Goal: Task Accomplishment & Management: Complete application form

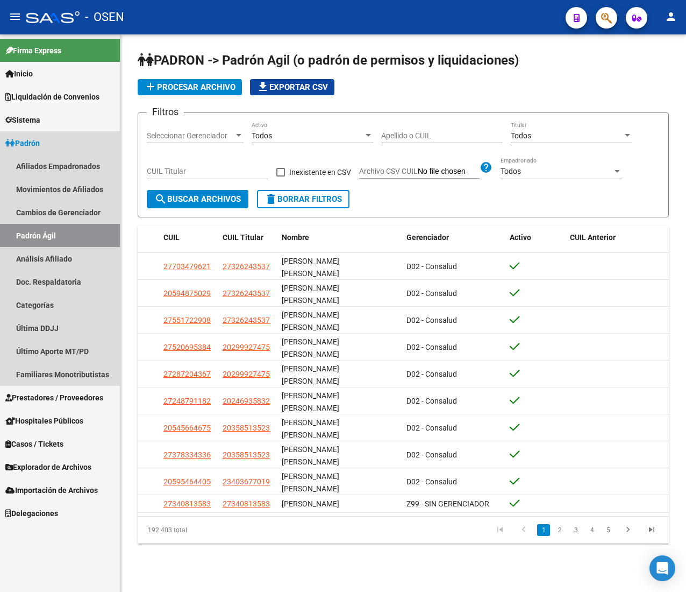
click at [62, 137] on link "Padrón" at bounding box center [60, 142] width 120 height 23
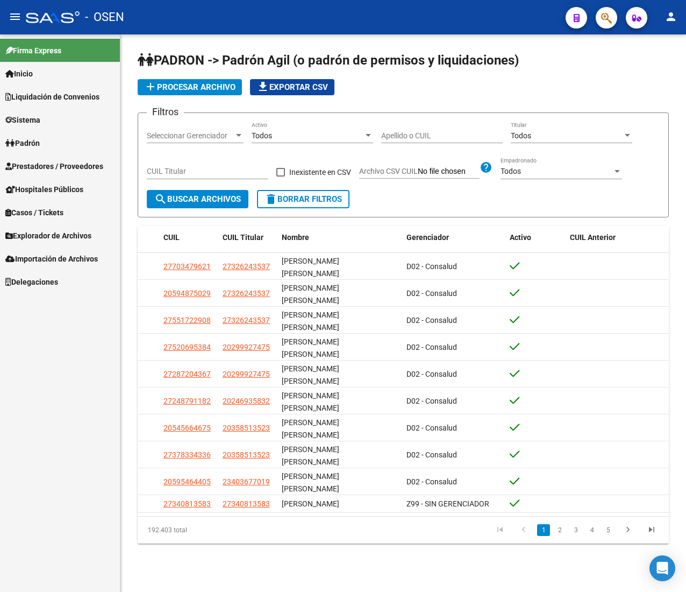
click at [72, 159] on link "Prestadores / Proveedores" at bounding box center [60, 165] width 120 height 23
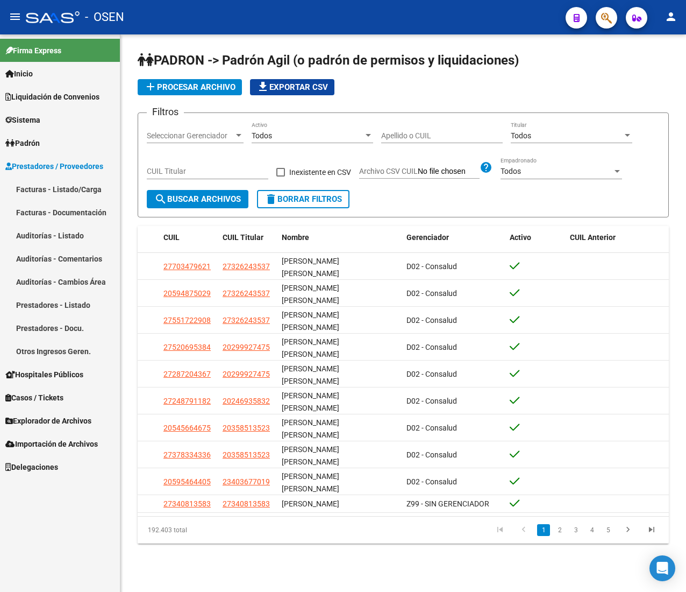
click at [11, 23] on mat-icon "menu" at bounding box center [15, 16] width 13 height 13
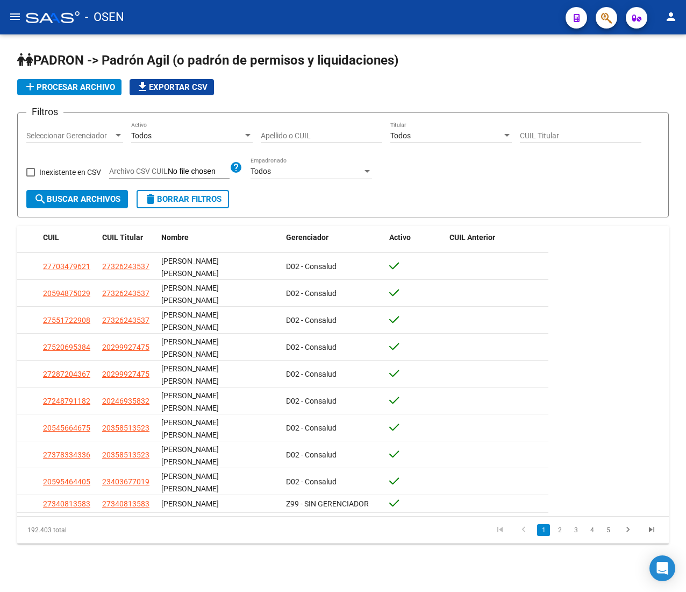
click at [8, 16] on button "menu" at bounding box center [15, 17] width 22 height 22
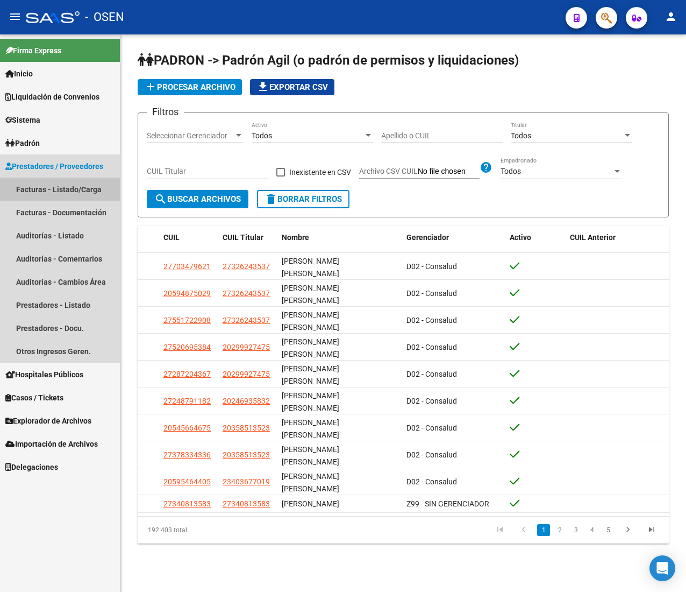
click at [75, 187] on link "Facturas - Listado/Carga" at bounding box center [60, 188] width 120 height 23
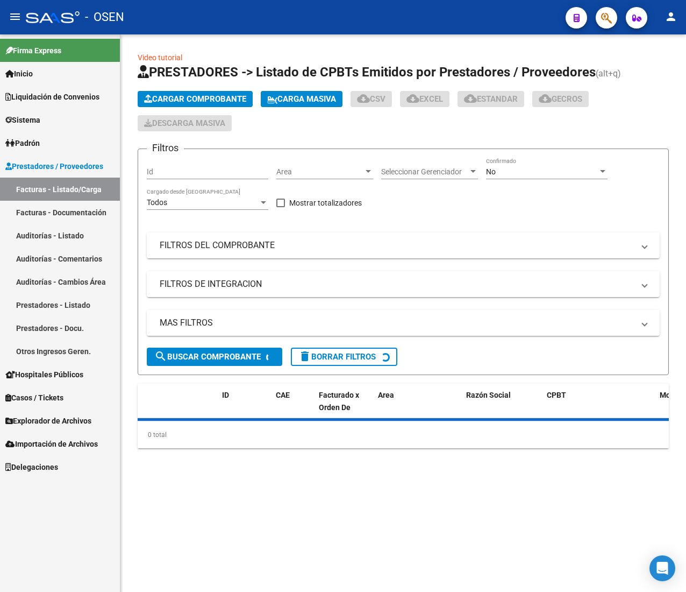
click at [20, 15] on mat-icon "menu" at bounding box center [15, 16] width 13 height 13
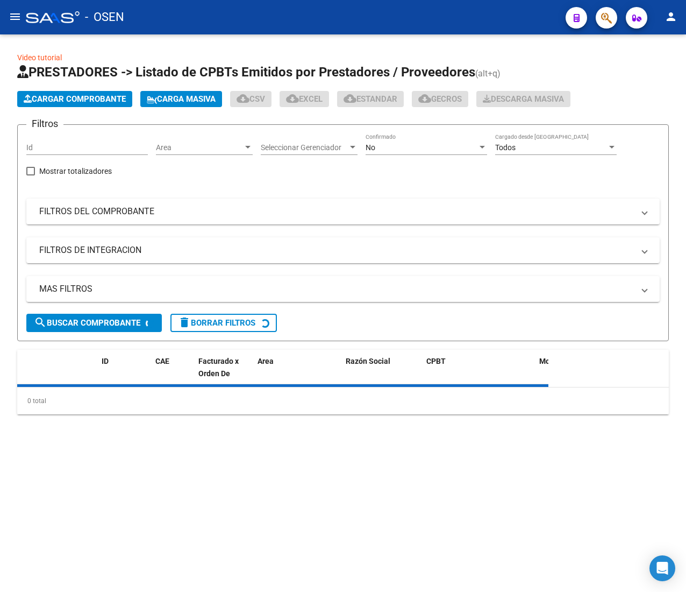
click at [225, 143] on span "Area" at bounding box center [199, 147] width 87 height 9
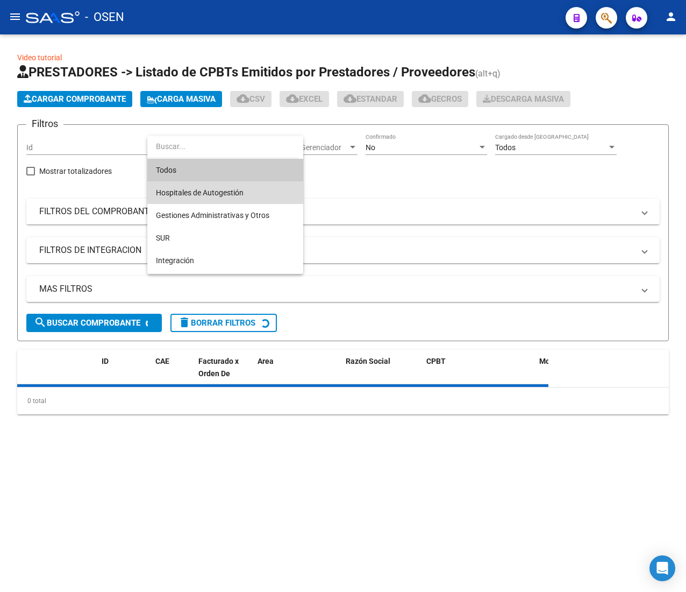
click at [246, 191] on span "Hospitales de Autogestión" at bounding box center [225, 192] width 139 height 23
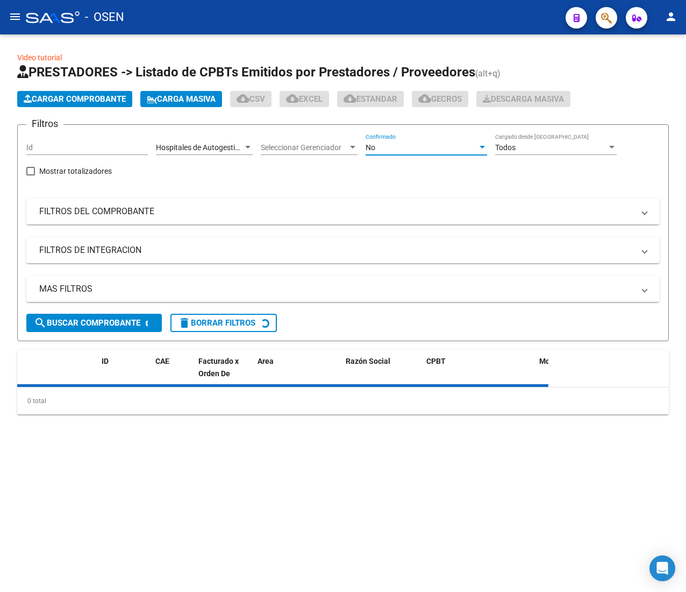
click at [398, 144] on div "No" at bounding box center [422, 147] width 112 height 9
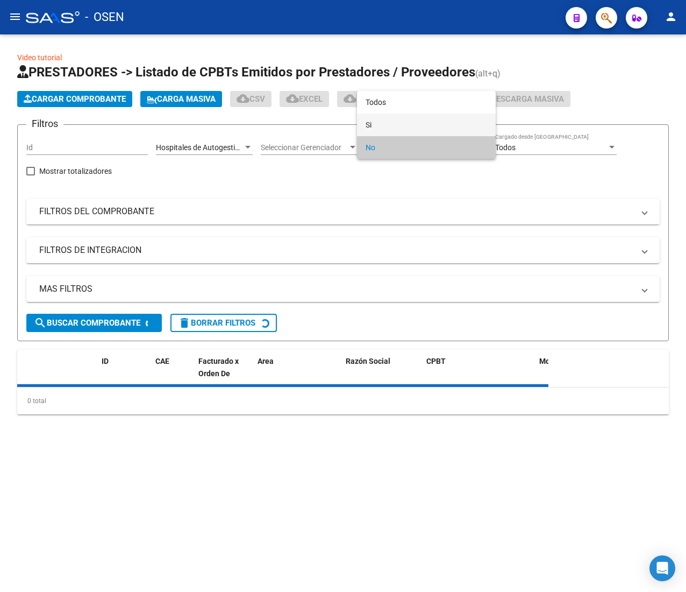
click at [399, 124] on span "Si" at bounding box center [427, 124] width 122 height 23
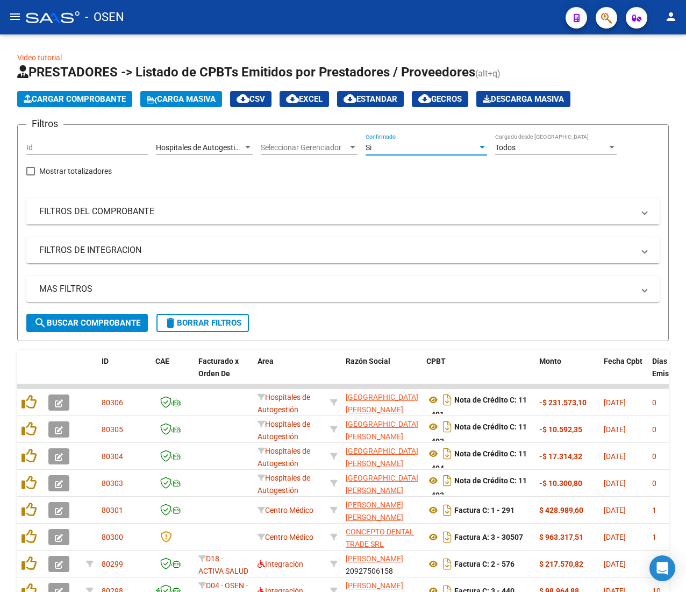
click at [304, 211] on mat-panel-title "FILTROS DEL COMPROBANTE" at bounding box center [336, 211] width 595 height 12
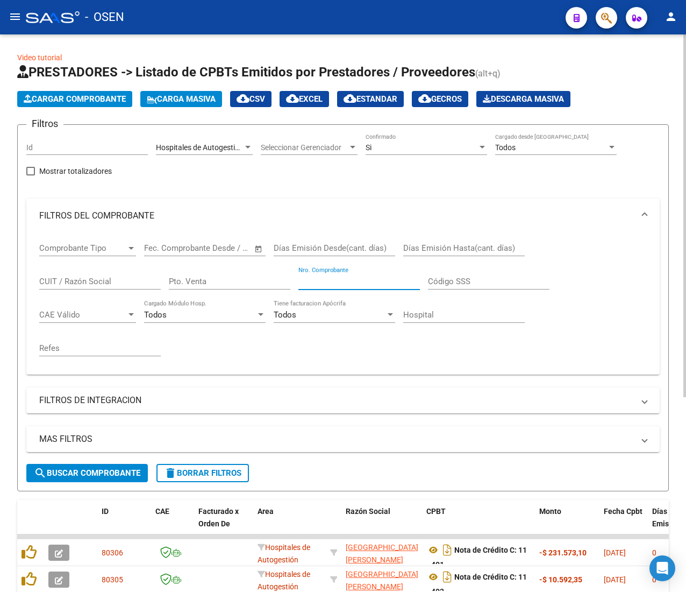
click at [325, 281] on input "Nro. Comprobante" at bounding box center [360, 281] width 122 height 10
type input "1552"
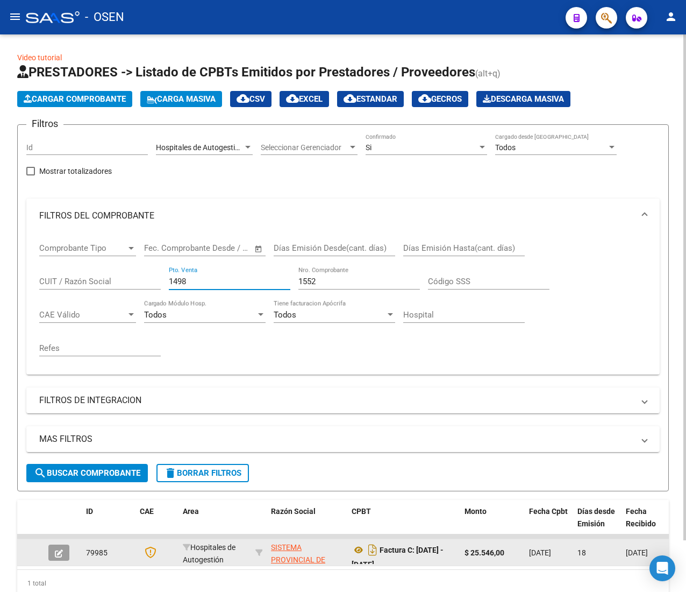
type input "1498"
click at [59, 550] on icon "button" at bounding box center [59, 553] width 8 height 8
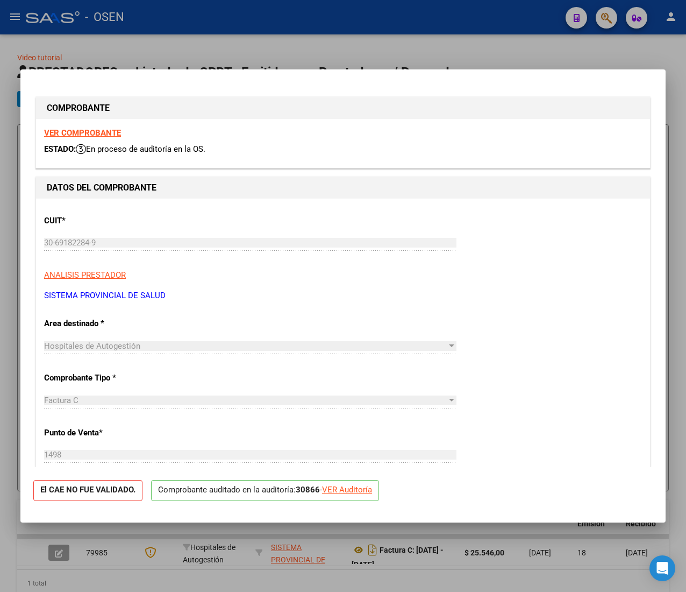
click at [109, 133] on strong "VER COMPROBANTE" at bounding box center [82, 133] width 77 height 10
click at [366, 488] on div "VER Auditoría" at bounding box center [347, 490] width 50 height 12
type input "$ 0,00"
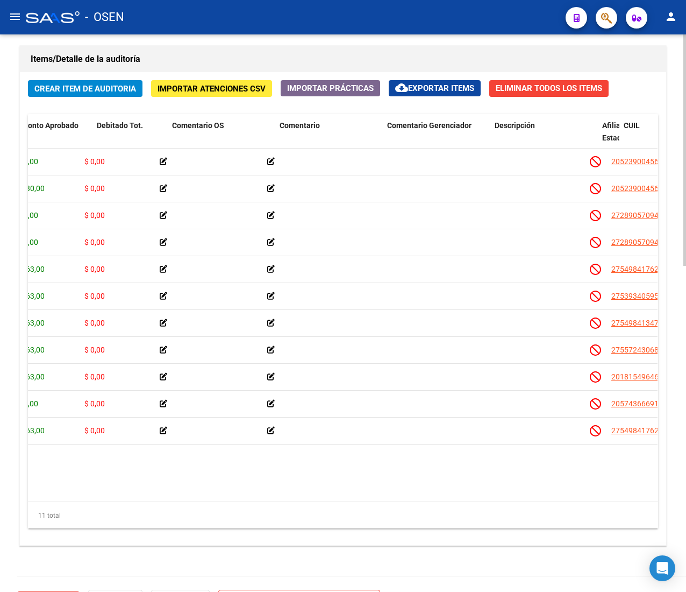
scroll to position [0, 285]
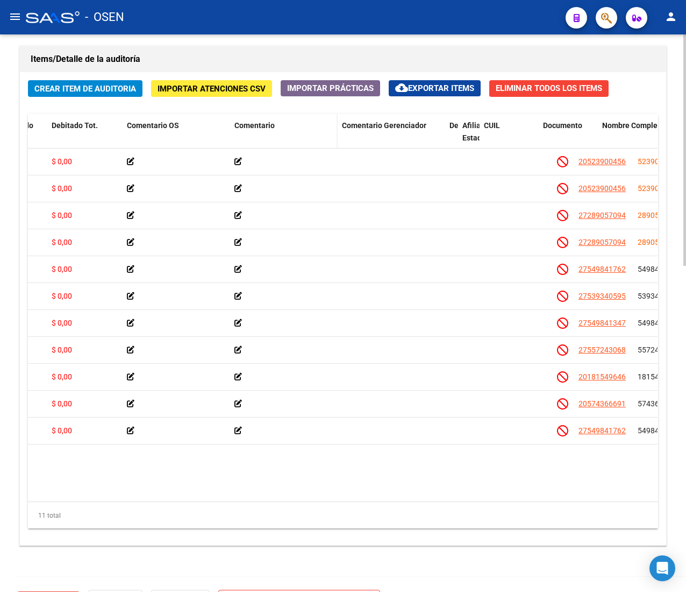
drag, startPoint x: 549, startPoint y: 126, endPoint x: 332, endPoint y: 131, distance: 216.8
click at [345, 133] on div "Id Gerenciador Monto Item Monto Aprobado Debitado Tot. Comentario OS Comentario…" at bounding box center [540, 137] width 1595 height 47
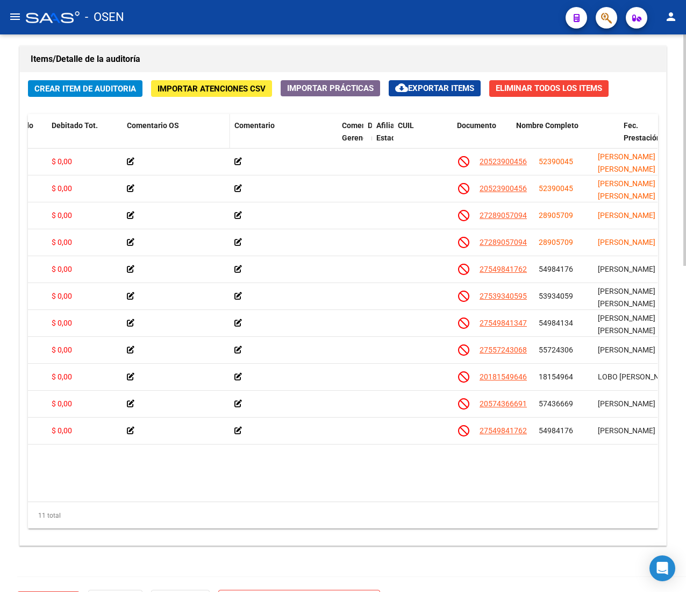
drag, startPoint x: 442, startPoint y: 136, endPoint x: 214, endPoint y: 126, distance: 228.3
click at [226, 126] on div "Id Gerenciador Monto Item Monto Aprobado Debitado Tot. Comentario OS Comentario…" at bounding box center [491, 137] width 1496 height 47
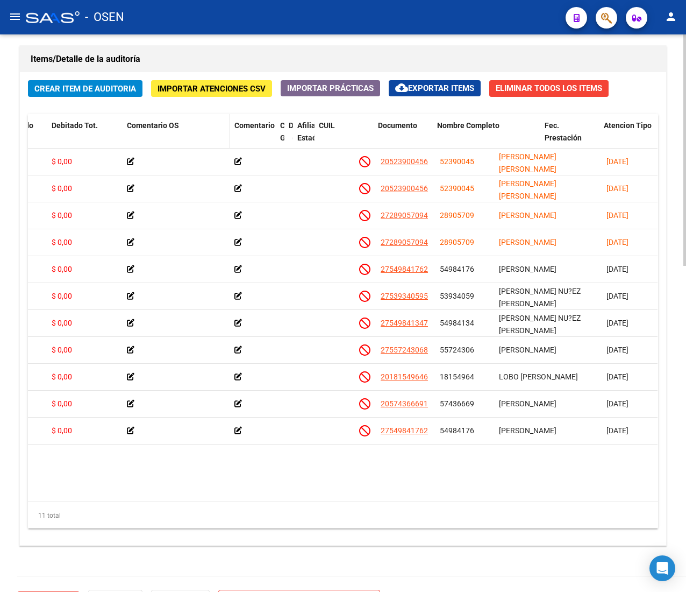
drag, startPoint x: 333, startPoint y: 135, endPoint x: 134, endPoint y: 126, distance: 199.8
click at [143, 126] on div "Id Gerenciador Monto Item Monto Aprobado Debitado Tot. Comentario OS Comentario…" at bounding box center [441, 137] width 1397 height 47
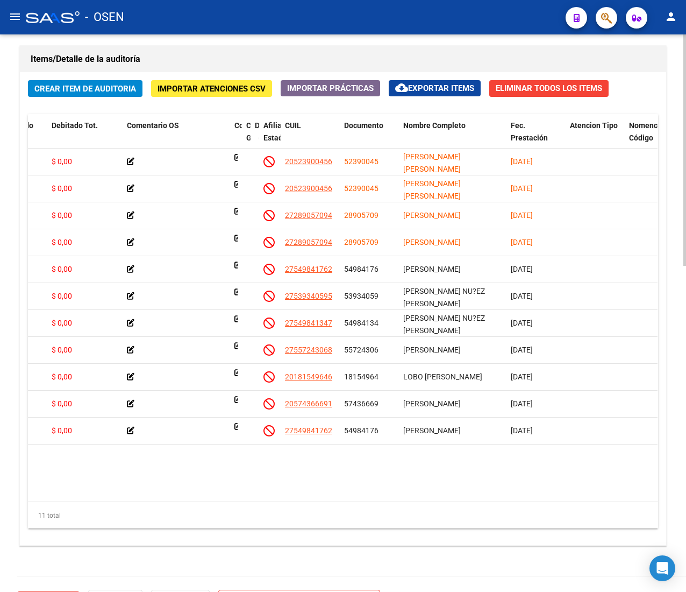
click at [208, 109] on div "Crear Item de Auditoria Importar Atenciones CSV Importar Prácticas cloud_downlo…" at bounding box center [343, 308] width 647 height 473
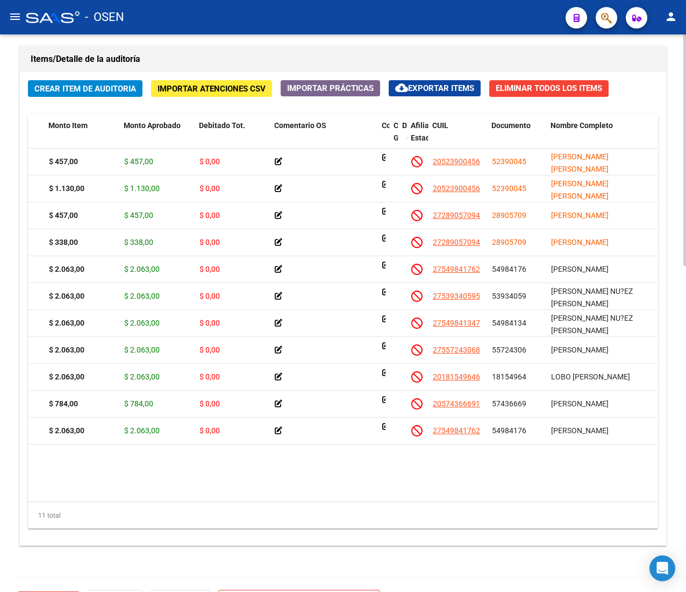
scroll to position [0, 129]
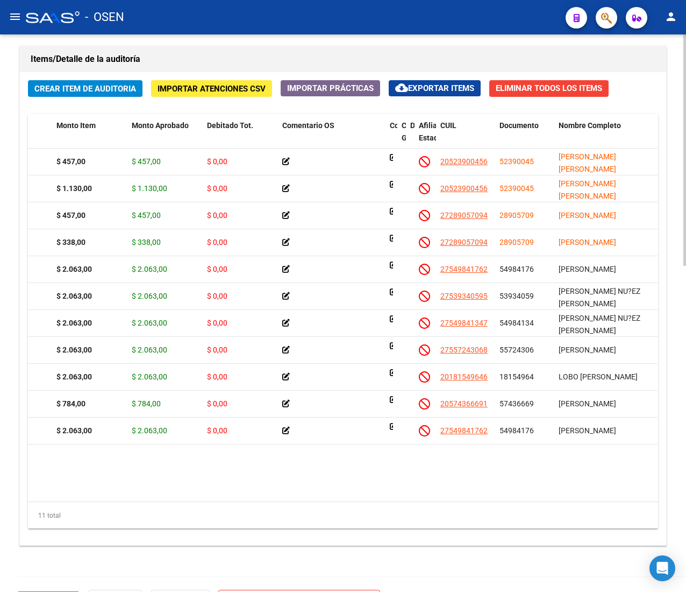
click at [50, 95] on div "Crear Item de Auditoria Importar Atenciones CSV Importar Prácticas cloud_downlo…" at bounding box center [343, 308] width 647 height 473
click at [54, 84] on span "Crear Item de Auditoria" at bounding box center [85, 88] width 102 height 10
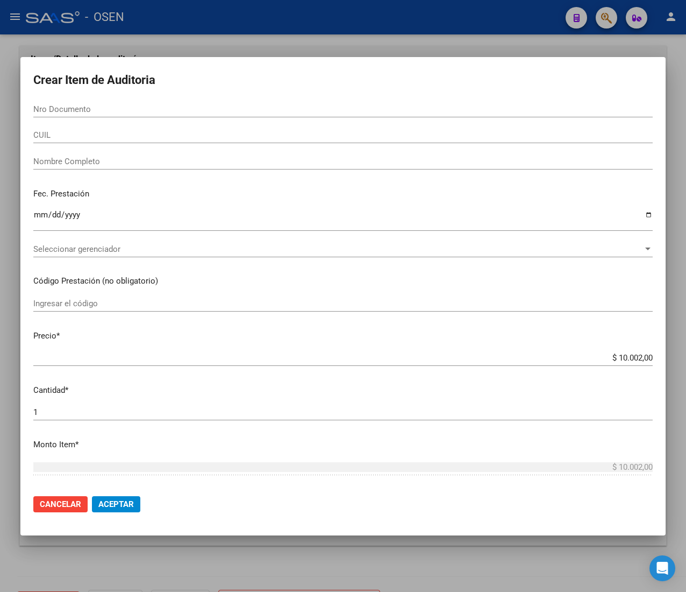
click at [315, 79] on h2 "Crear Item de Auditoria" at bounding box center [343, 80] width 620 height 20
click at [191, 6] on div at bounding box center [343, 296] width 686 height 592
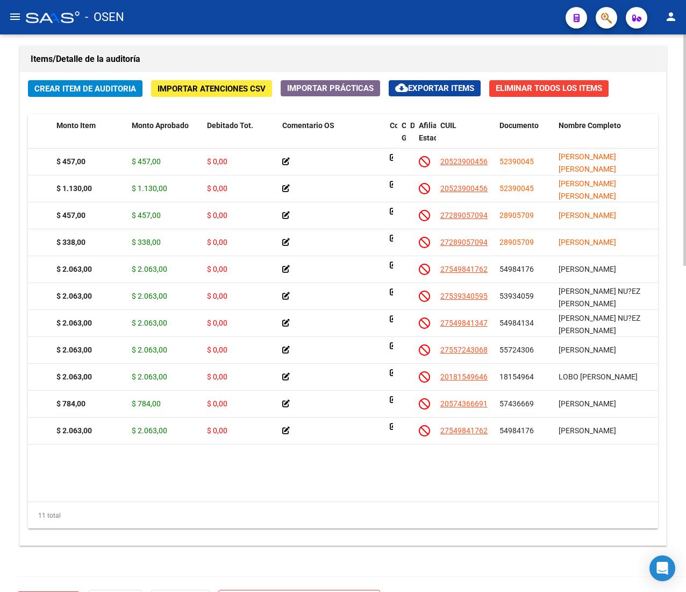
click at [112, 90] on span "Crear Item de Auditoria" at bounding box center [85, 89] width 102 height 10
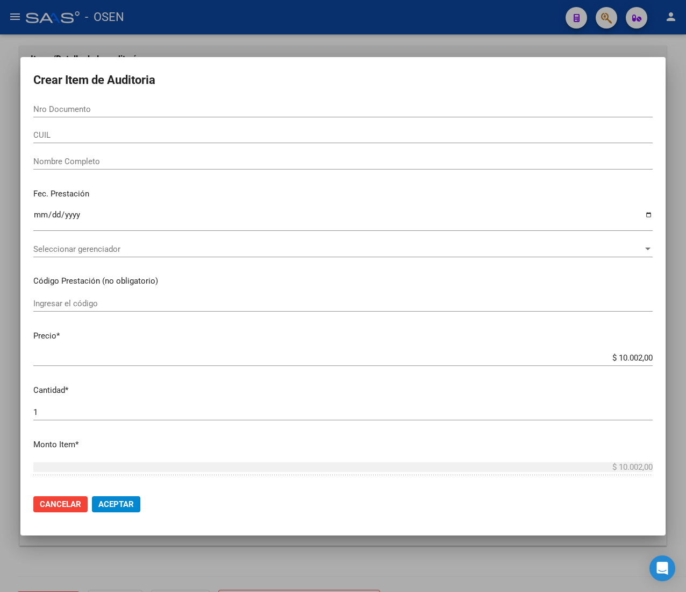
click at [55, 136] on input "CUIL" at bounding box center [343, 135] width 620 height 10
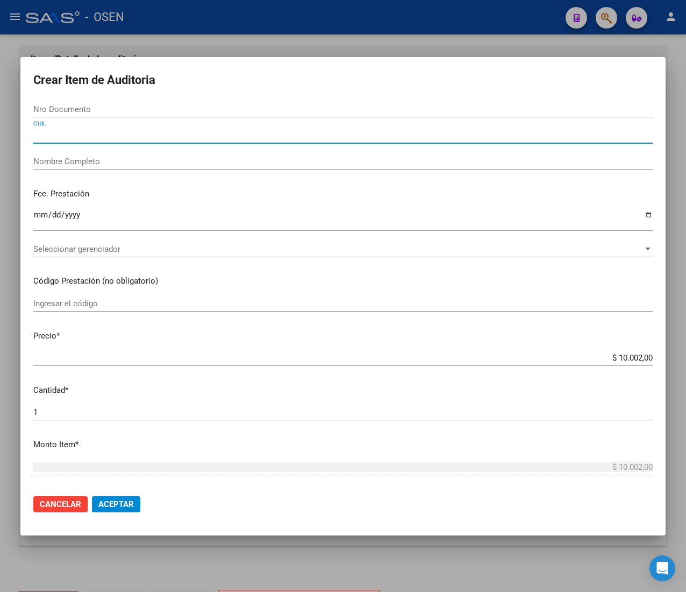
paste input "27424676174"
type input "27424676174"
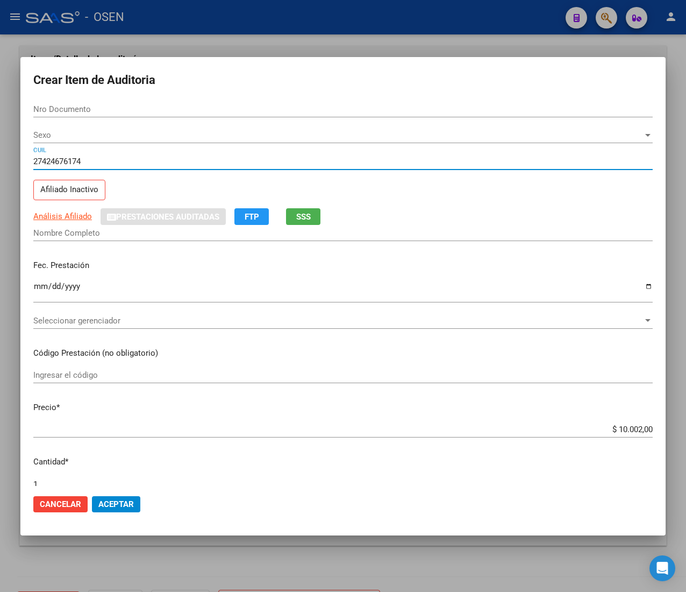
type input "42467617"
type input "[PERSON_NAME]"
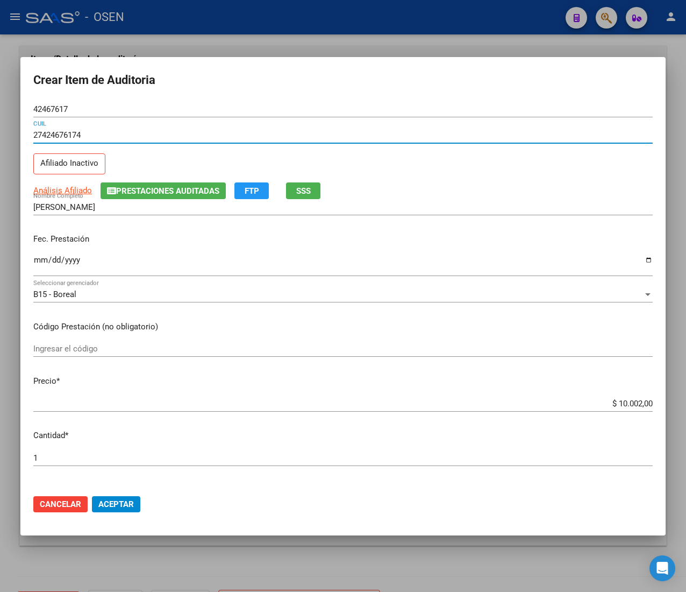
type input "27424676174"
click at [46, 264] on input "Ingresar la fecha" at bounding box center [343, 263] width 620 height 17
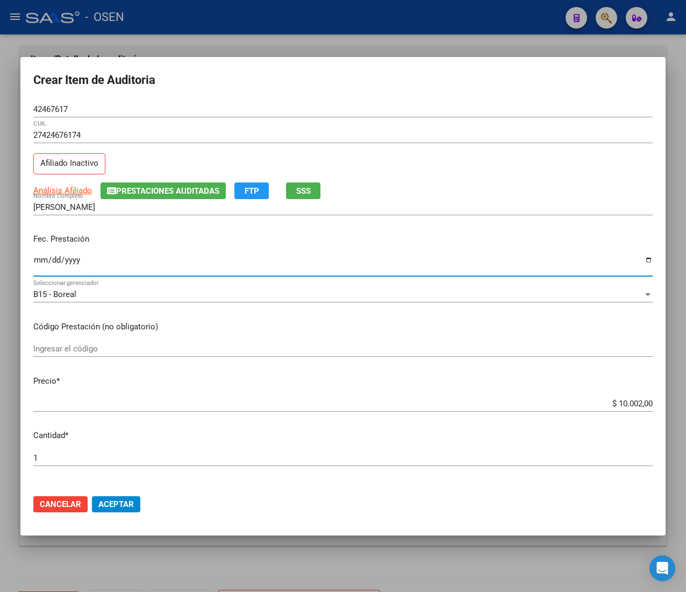
click at [39, 260] on input "Ingresar la fecha" at bounding box center [343, 263] width 620 height 17
type input "[DATE]"
click at [622, 401] on input "$ 10.002,00" at bounding box center [343, 404] width 620 height 10
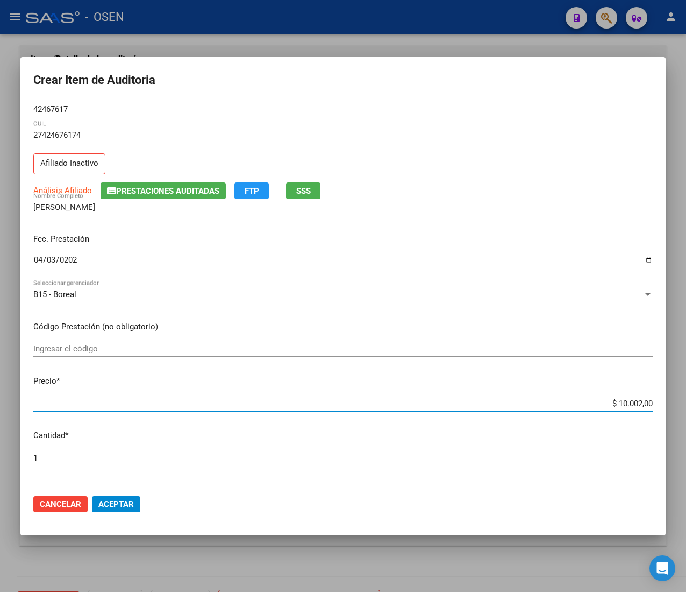
click at [622, 401] on input "$ 10.002,00" at bounding box center [343, 404] width 620 height 10
click at [622, 400] on input "$ 10.002,00" at bounding box center [343, 404] width 620 height 10
click at [624, 400] on input "$ 10.002,00" at bounding box center [343, 404] width 620 height 10
type input "$ 0,08"
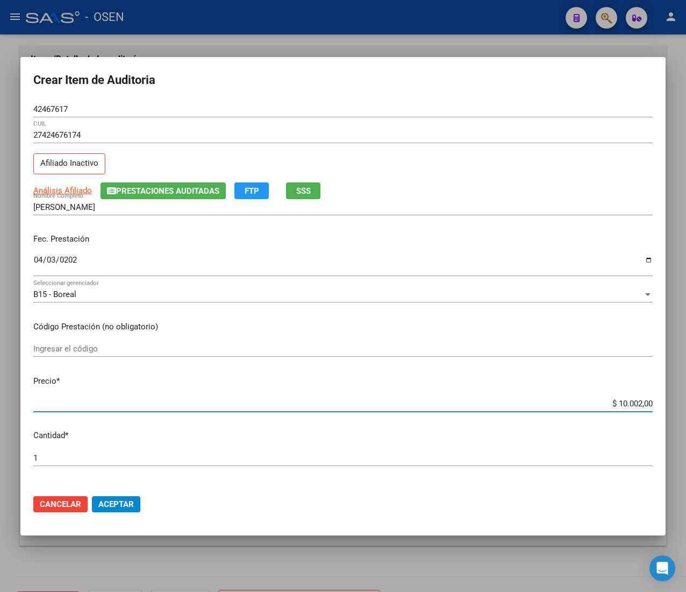
type input "$ 0,08"
type input "$ 0,84"
type input "$ 8,48"
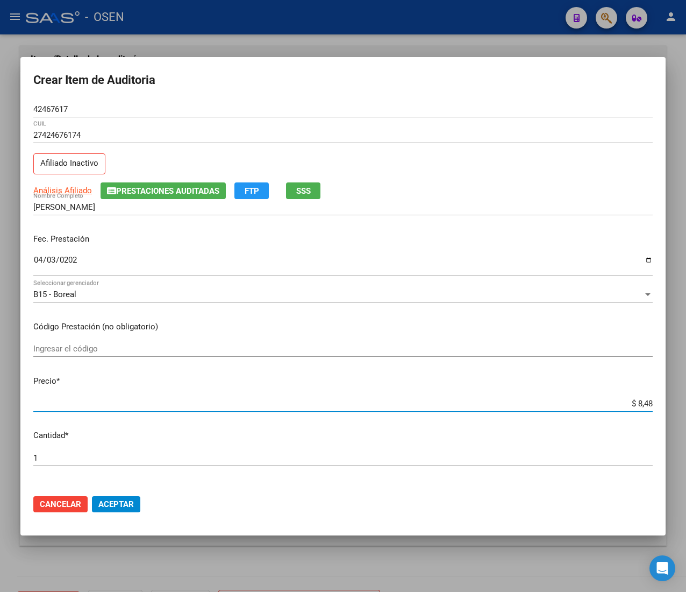
type input "$ 84,82"
type input "$ 848,20"
type input "$ 8.482,00"
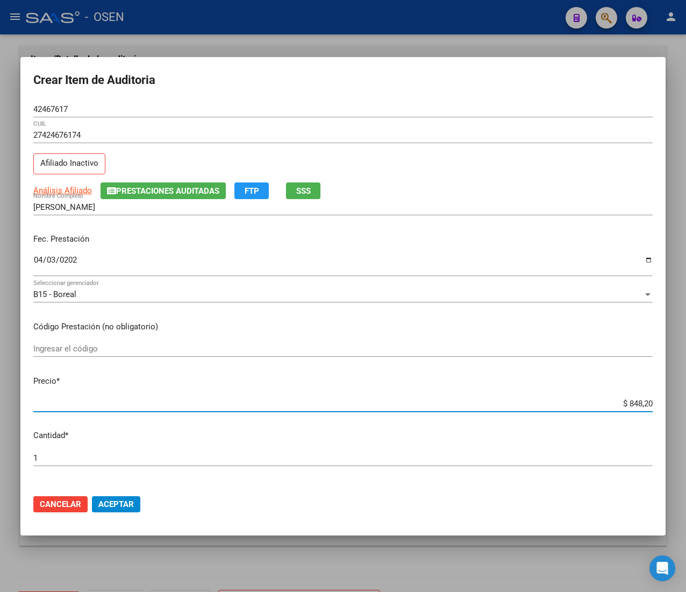
type input "$ 8.482,00"
click at [63, 133] on input "27424676174" at bounding box center [343, 135] width 620 height 10
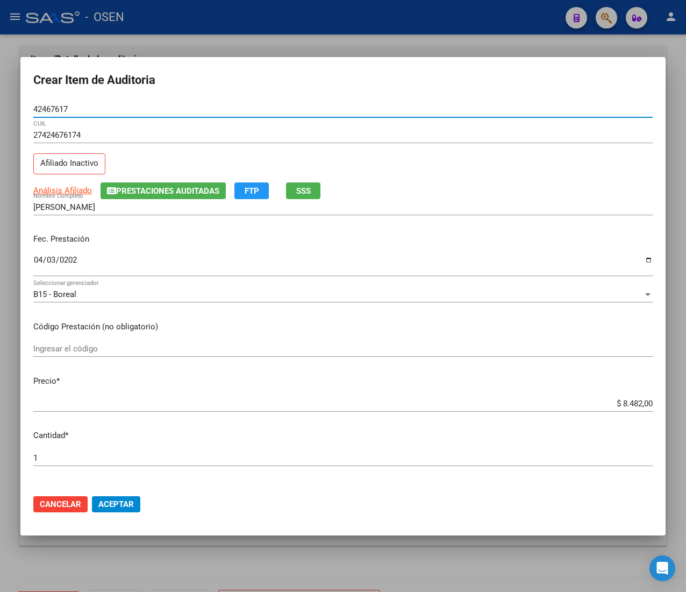
click at [35, 111] on input "42467617" at bounding box center [343, 109] width 620 height 10
click at [94, 501] on button "Aceptar" at bounding box center [116, 504] width 48 height 16
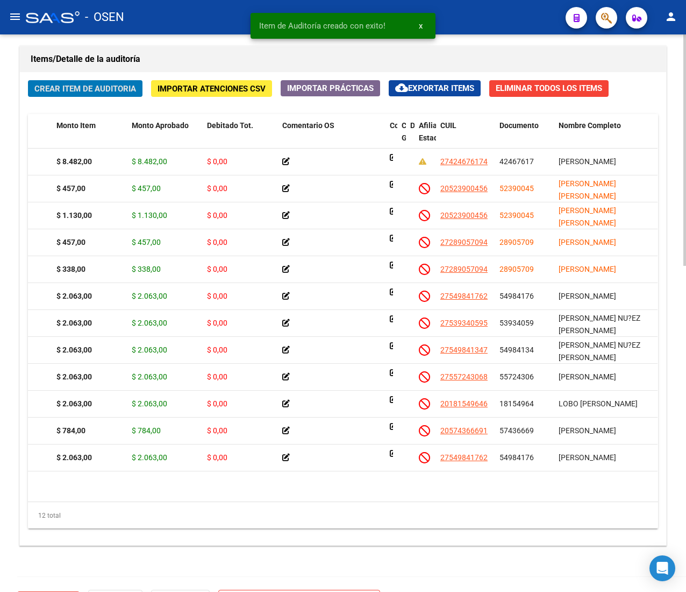
click at [119, 94] on span "Crear Item de Auditoria" at bounding box center [85, 89] width 102 height 10
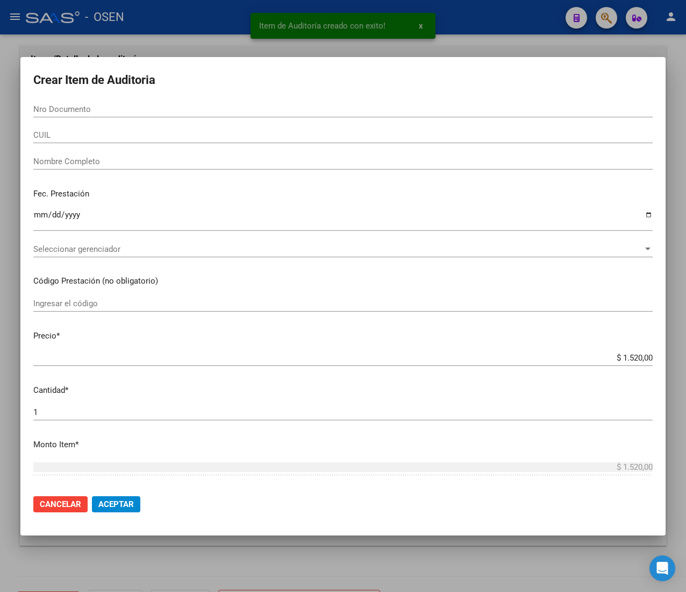
click at [91, 138] on input "CUIL" at bounding box center [343, 135] width 620 height 10
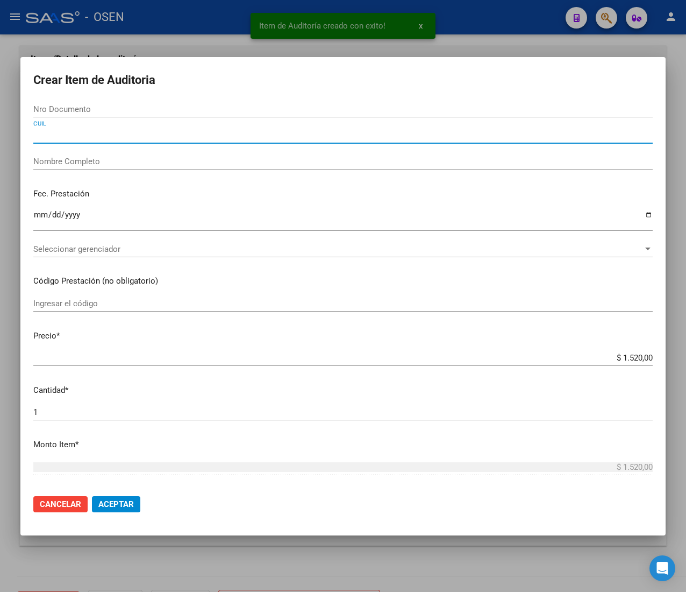
paste input "27557243068"
type input "27557243068"
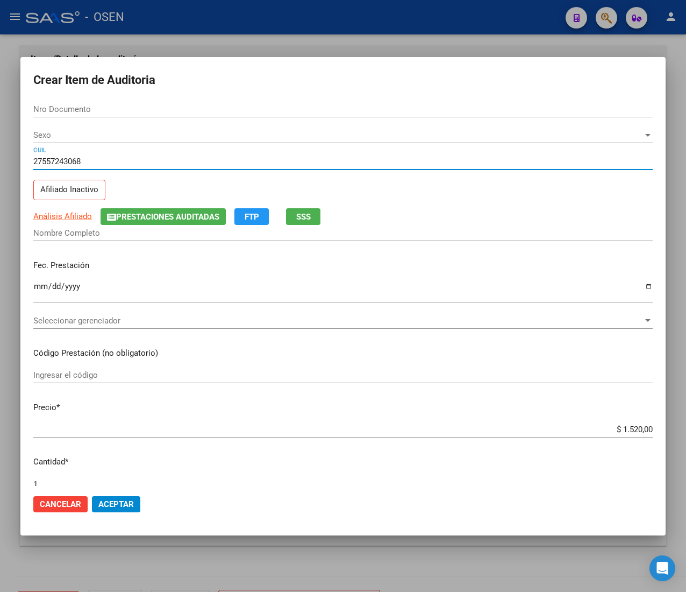
type input "55724306"
type input "[PERSON_NAME]"
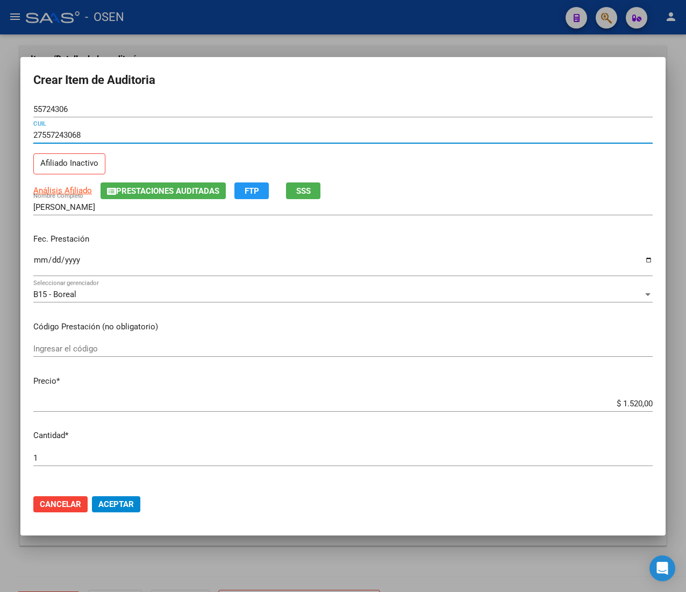
type input "27557243068"
click at [32, 258] on mat-dialog-content "55724306 Nro Documento 27557243068 CUIL Afiliado Inactivo Análisis Afiliado Pre…" at bounding box center [342, 293] width 645 height 385
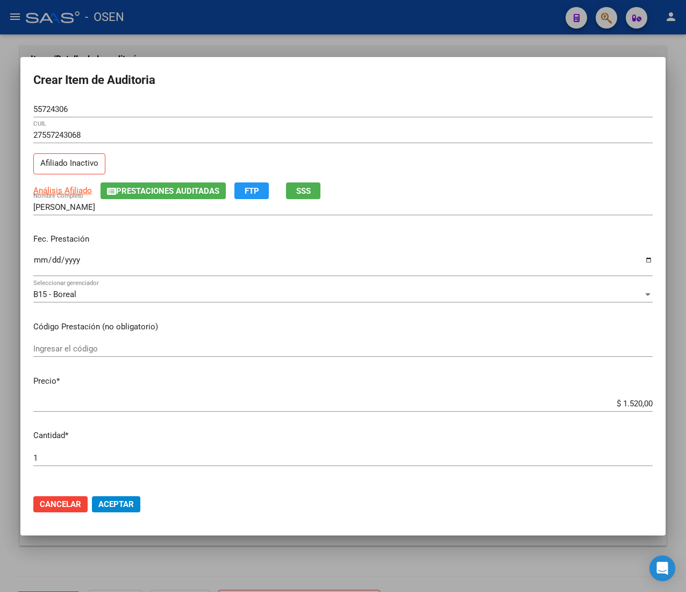
click at [37, 258] on input "Ingresar la fecha" at bounding box center [343, 263] width 620 height 17
type input "0020-02-29"
type input "[DATE]"
drag, startPoint x: 119, startPoint y: 507, endPoint x: 113, endPoint y: 511, distance: 7.0
click at [119, 507] on span "Aceptar" at bounding box center [115, 504] width 35 height 10
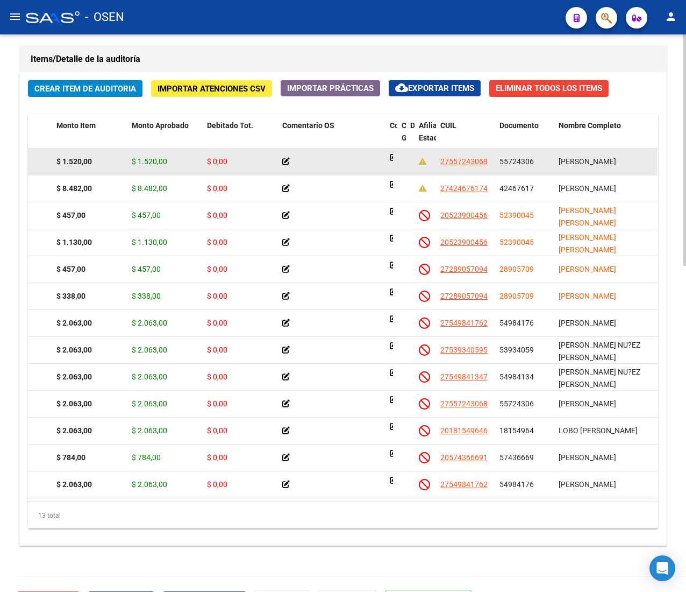
click at [515, 165] on span "55724306" at bounding box center [517, 161] width 34 height 9
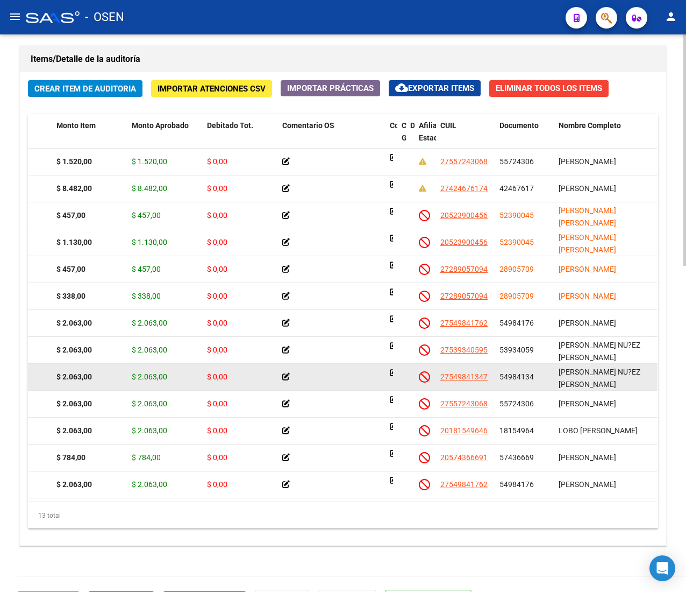
copy span "55724306"
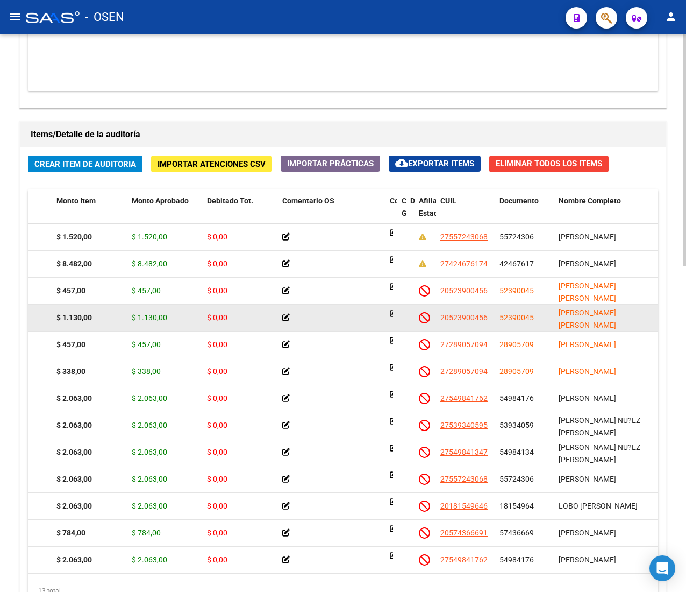
scroll to position [570, 0]
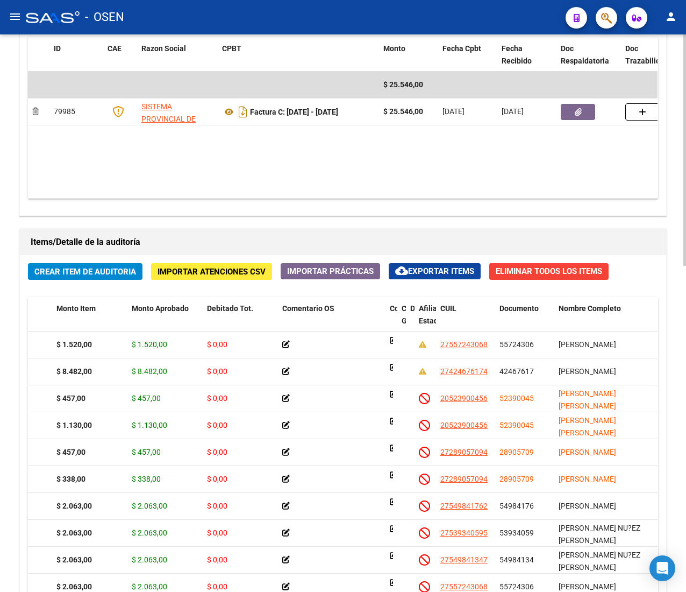
click at [364, 222] on div "Información del área Cambiar de área a esta auditoría Area * Hospitales de Auto…" at bounding box center [343, 264] width 652 height 1003
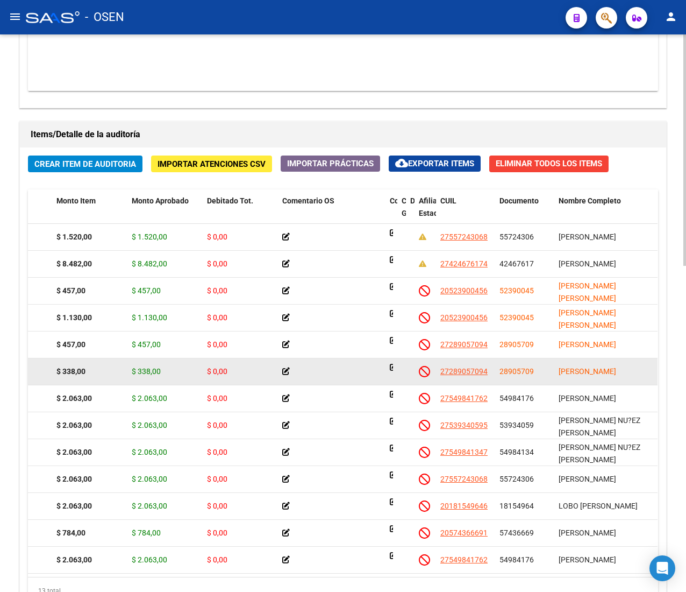
scroll to position [17, 129]
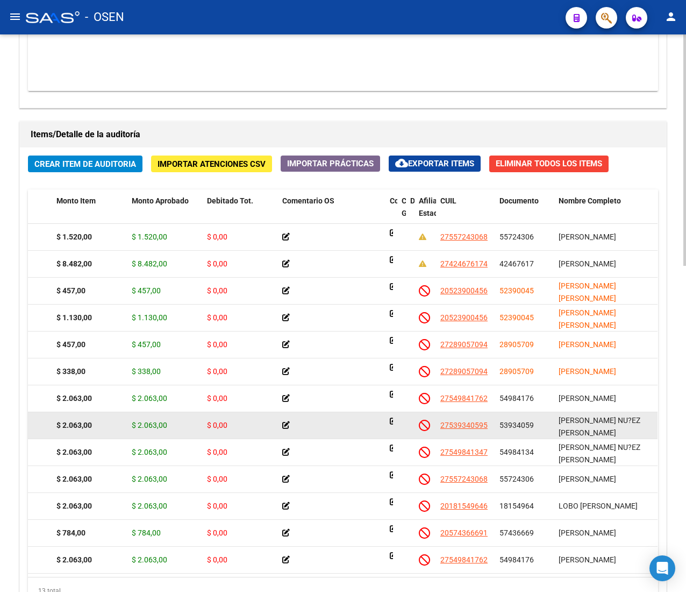
click at [511, 421] on span "53934059" at bounding box center [517, 425] width 34 height 9
copy span "53934059"
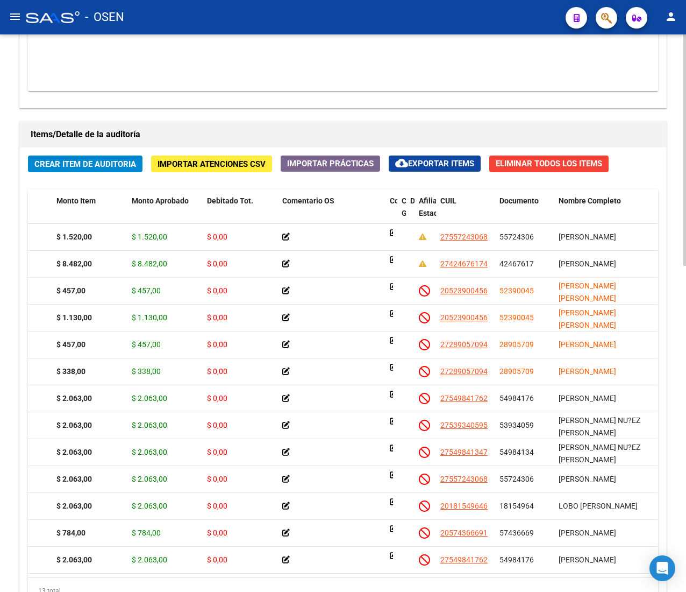
scroll to position [570, 0]
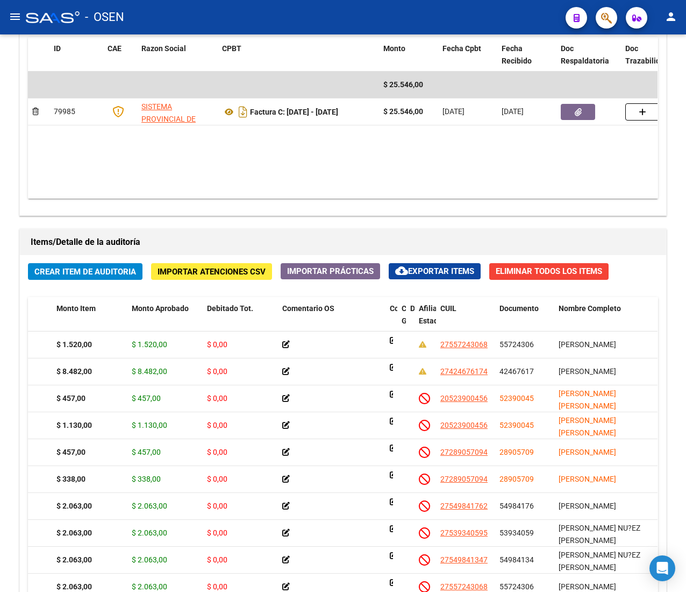
click at [14, 15] on mat-icon "menu" at bounding box center [15, 16] width 13 height 13
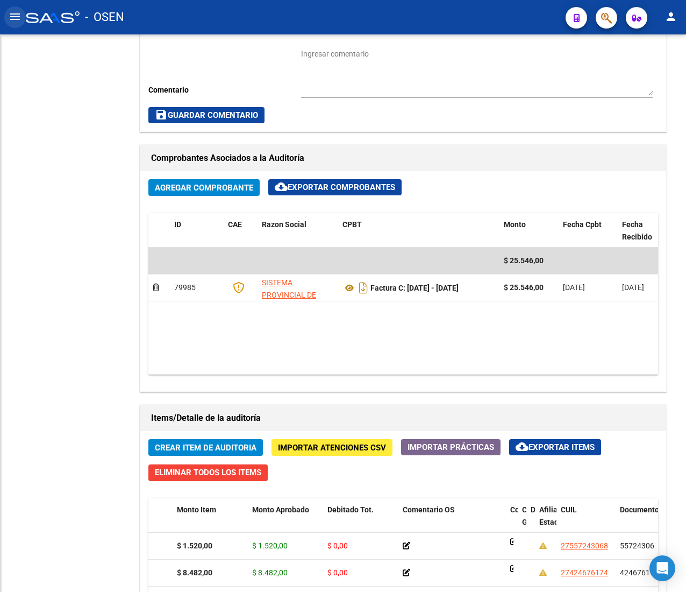
scroll to position [747, 0]
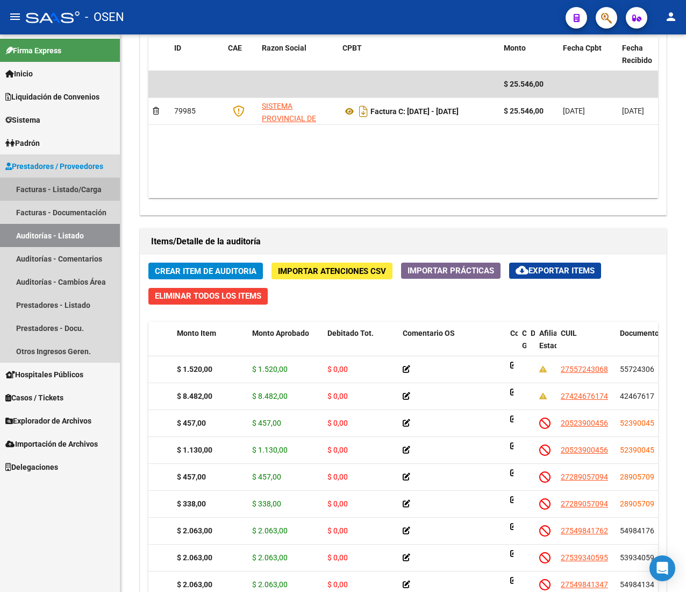
drag, startPoint x: 72, startPoint y: 188, endPoint x: 31, endPoint y: 84, distance: 112.3
click at [72, 189] on link "Facturas - Listado/Carga" at bounding box center [60, 188] width 120 height 23
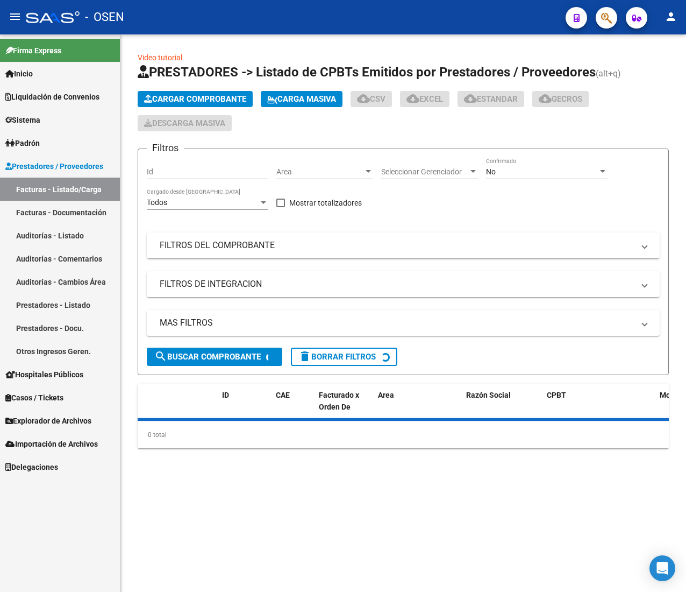
click at [17, 19] on mat-icon "menu" at bounding box center [15, 16] width 13 height 13
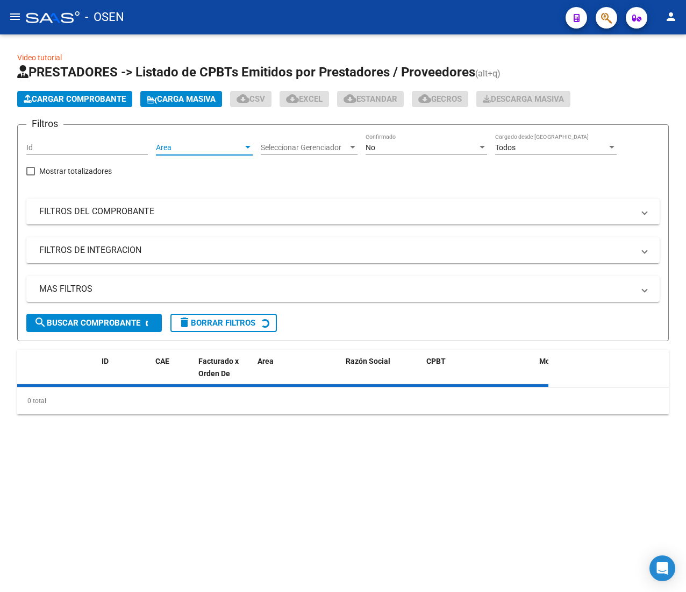
click at [171, 147] on span "Area" at bounding box center [199, 147] width 87 height 9
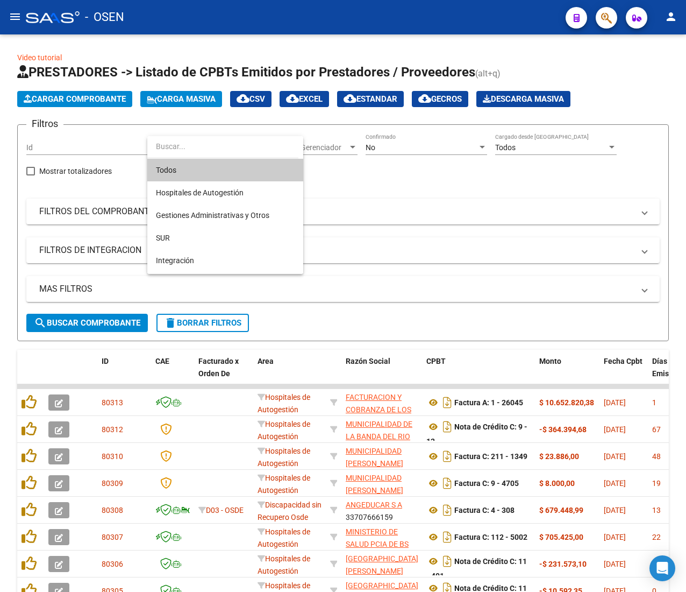
click at [377, 179] on div at bounding box center [343, 296] width 686 height 592
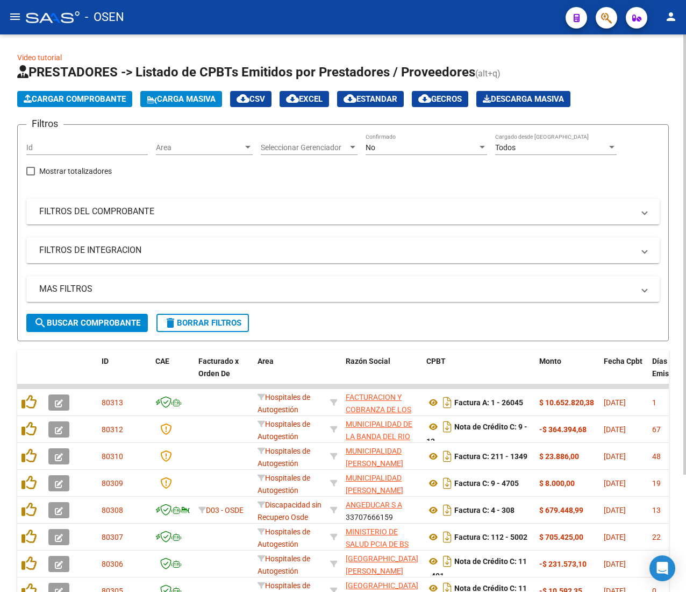
click at [233, 145] on span "Area" at bounding box center [199, 147] width 87 height 9
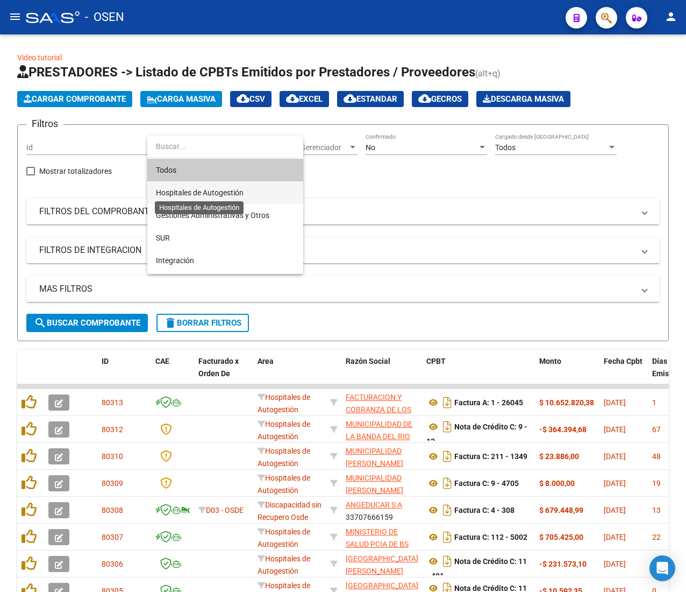
click at [237, 197] on span "Hospitales de Autogestión" at bounding box center [225, 192] width 139 height 23
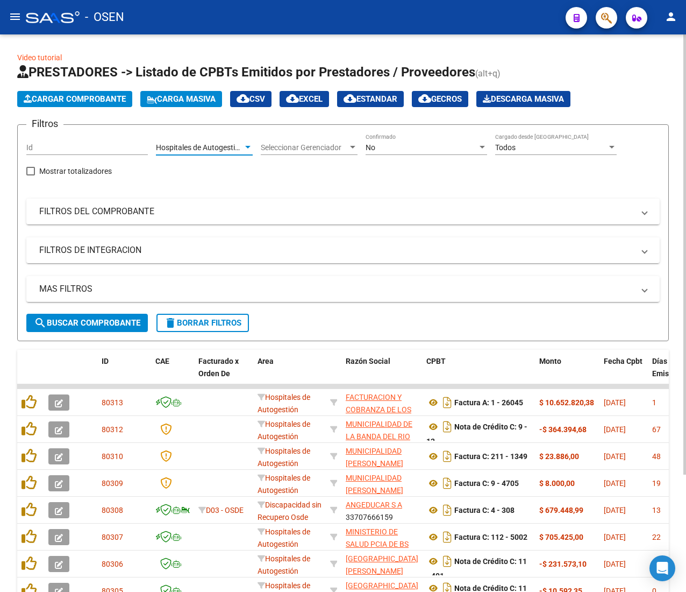
click at [385, 150] on div "No" at bounding box center [422, 147] width 112 height 9
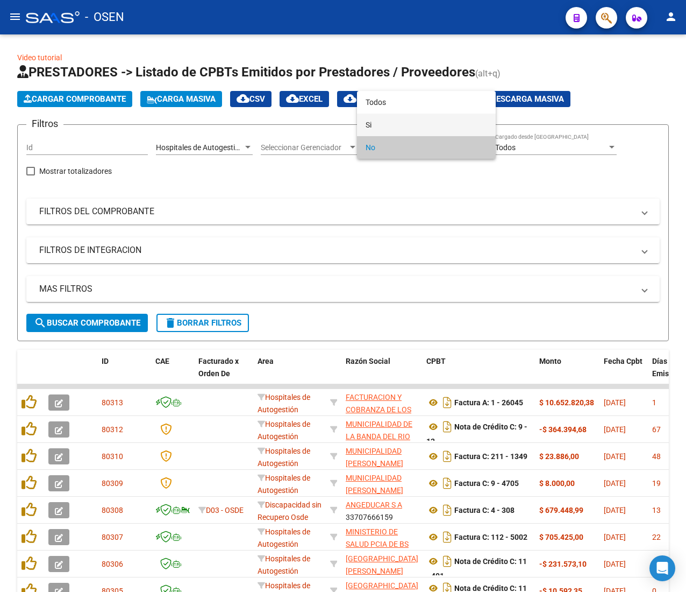
click at [392, 120] on span "Si" at bounding box center [427, 124] width 122 height 23
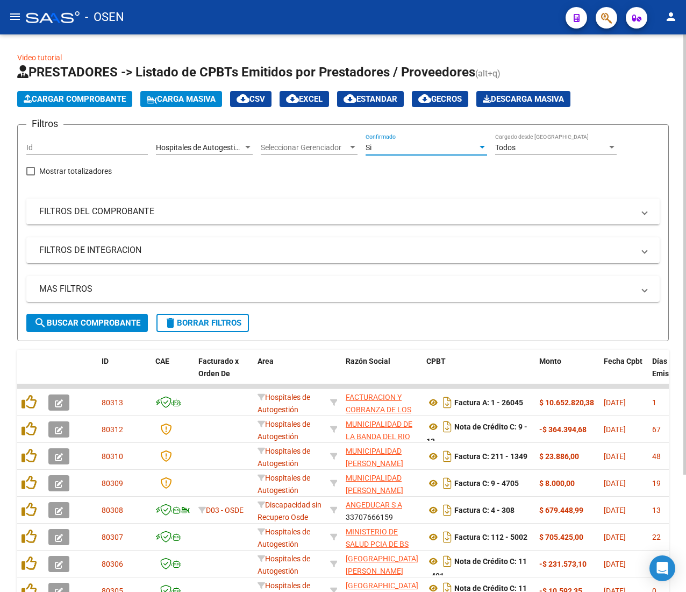
drag, startPoint x: 313, startPoint y: 213, endPoint x: 302, endPoint y: 217, distance: 11.1
click at [310, 212] on mat-panel-title "FILTROS DEL COMPROBANTE" at bounding box center [336, 211] width 595 height 12
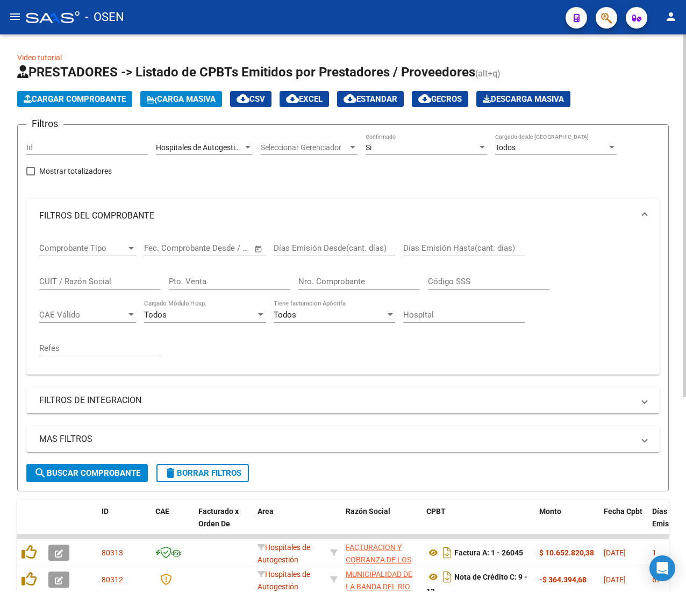
click at [327, 284] on input "Nro. Comprobante" at bounding box center [360, 281] width 122 height 10
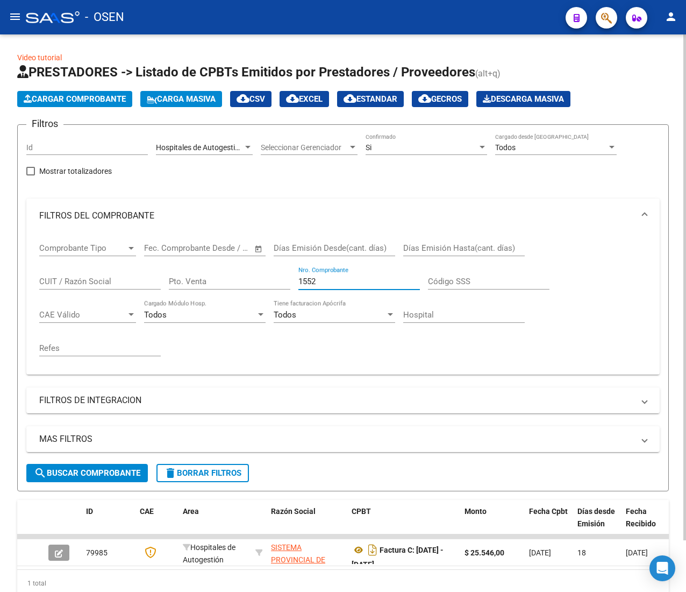
type input "1552"
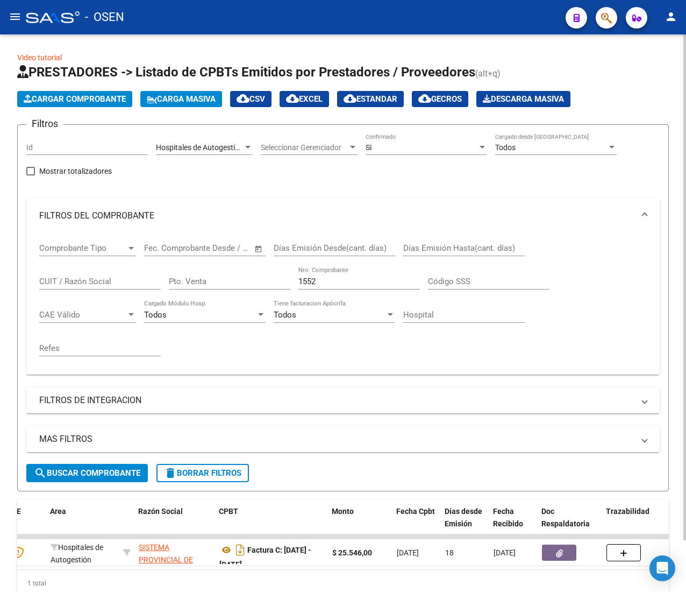
click at [164, 481] on button "delete Borrar Filtros" at bounding box center [203, 473] width 93 height 18
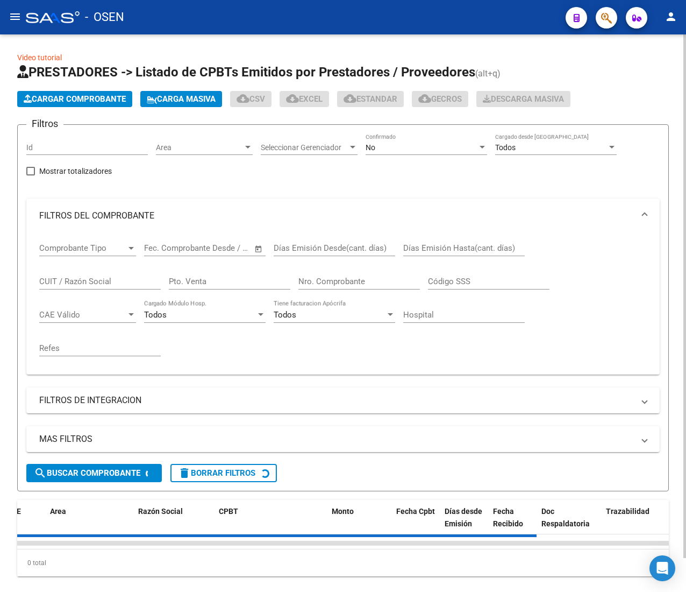
click at [226, 140] on div "Area Area" at bounding box center [204, 144] width 97 height 22
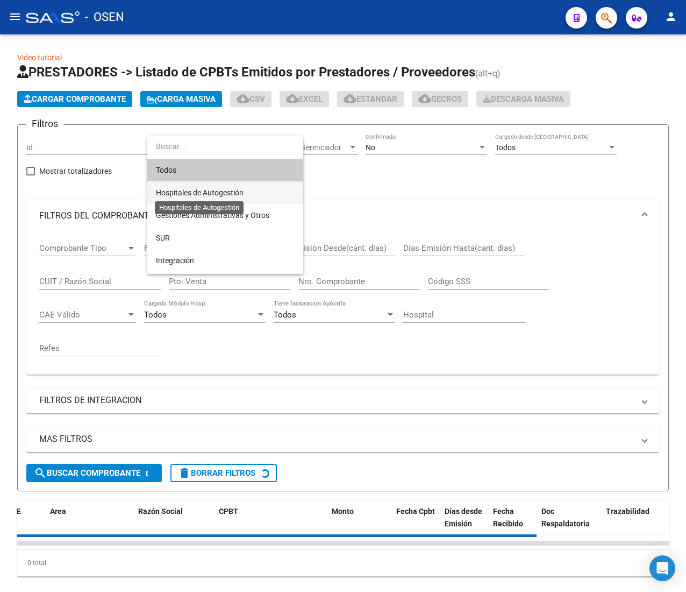
click at [243, 191] on span "Hospitales de Autogestión" at bounding box center [200, 192] width 88 height 9
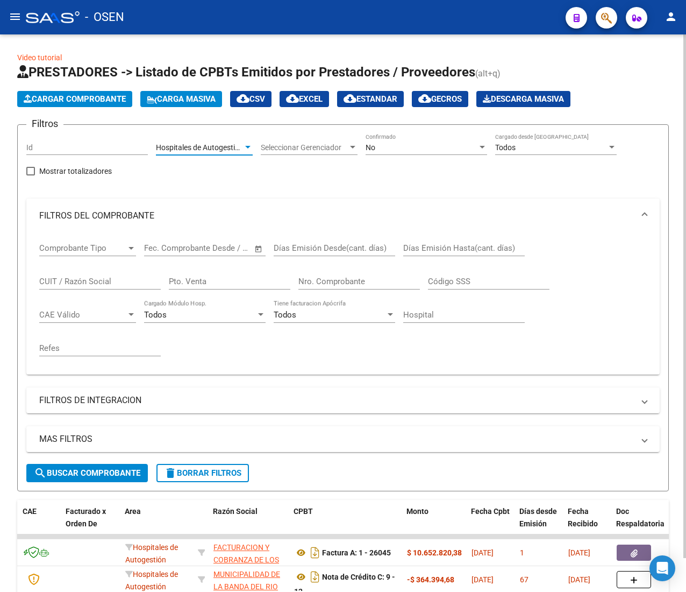
click at [397, 141] on div "No Confirmado" at bounding box center [427, 144] width 122 height 22
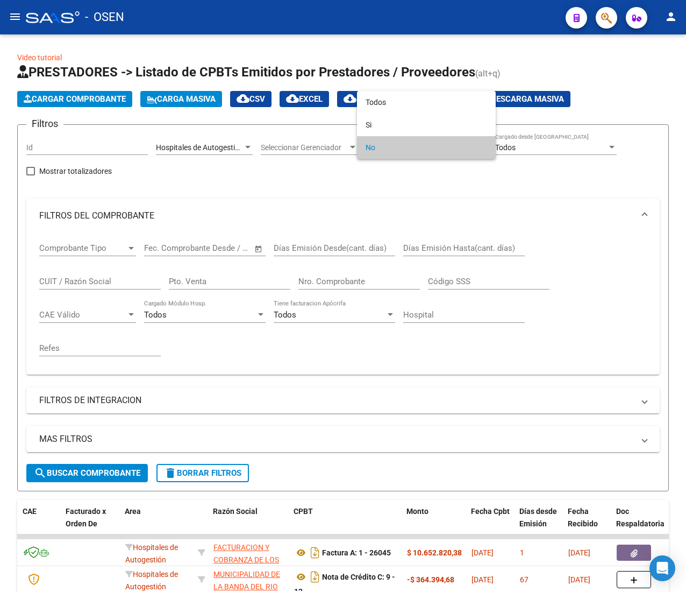
click at [261, 202] on div at bounding box center [343, 296] width 686 height 592
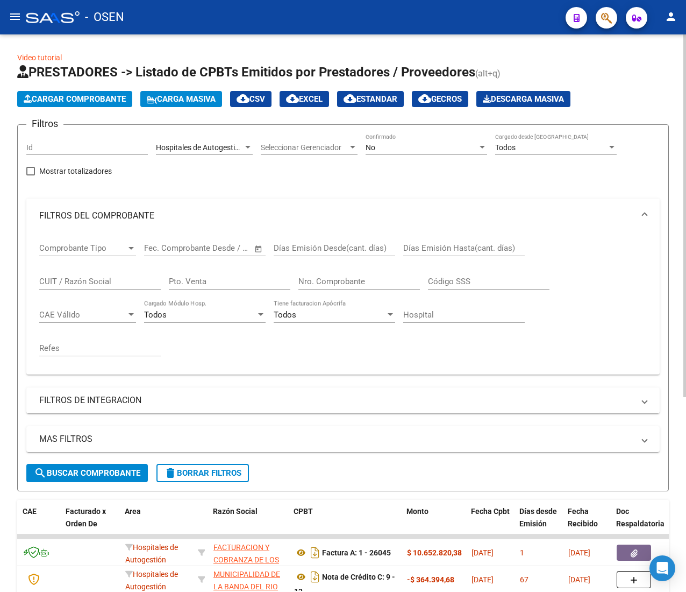
click at [266, 208] on mat-expansion-panel-header "FILTROS DEL COMPROBANTE" at bounding box center [343, 215] width 634 height 34
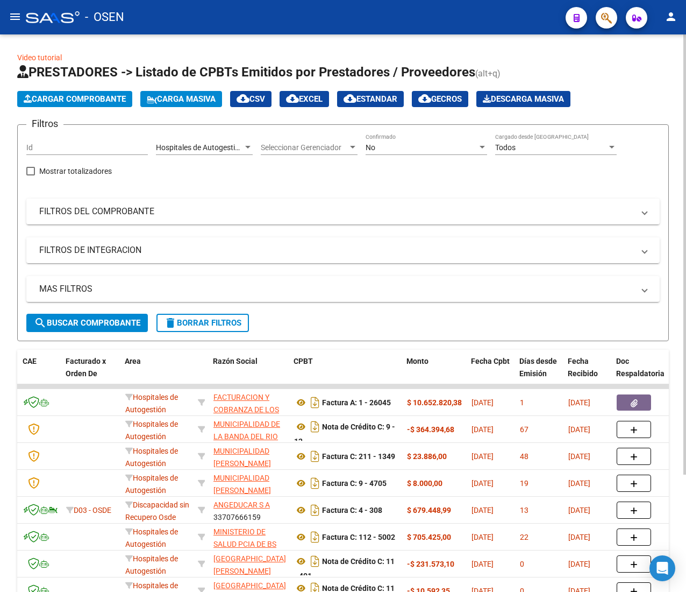
click at [390, 131] on form "Filtros Id Hospitales de Autogestión Area Seleccionar Gerenciador Seleccionar G…" at bounding box center [343, 232] width 652 height 217
click at [396, 148] on div "No" at bounding box center [422, 147] width 112 height 9
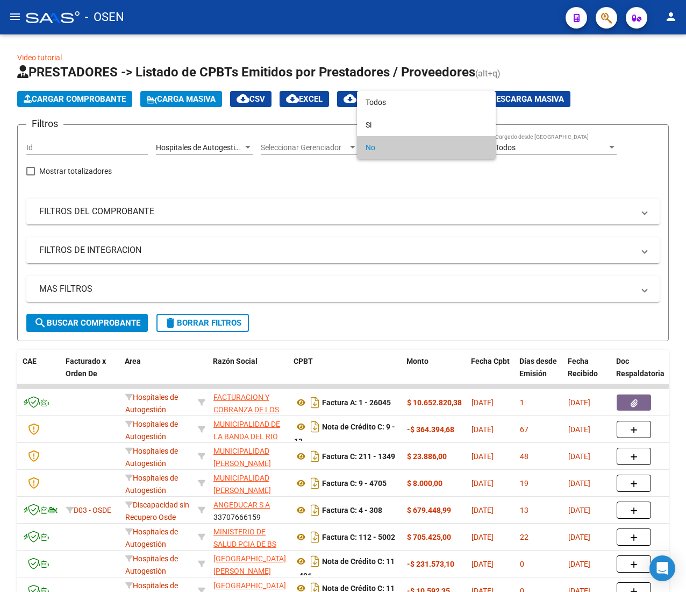
click at [116, 317] on div at bounding box center [343, 296] width 686 height 592
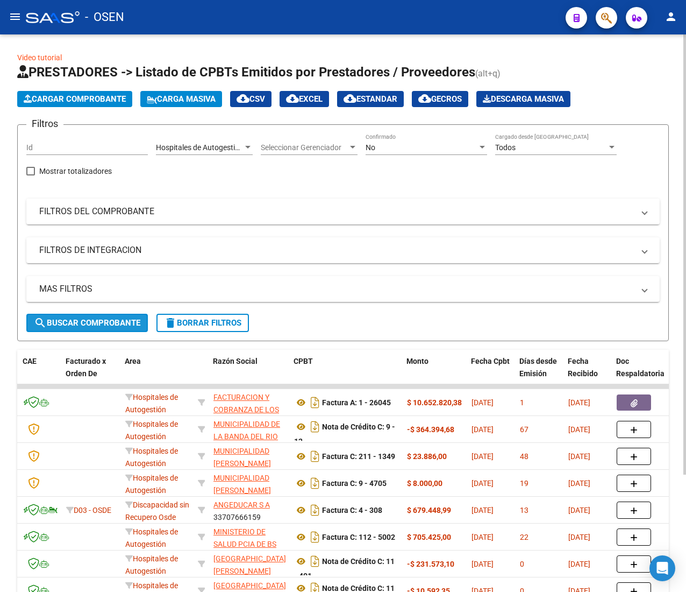
click at [122, 324] on span "search Buscar Comprobante" at bounding box center [87, 323] width 106 height 10
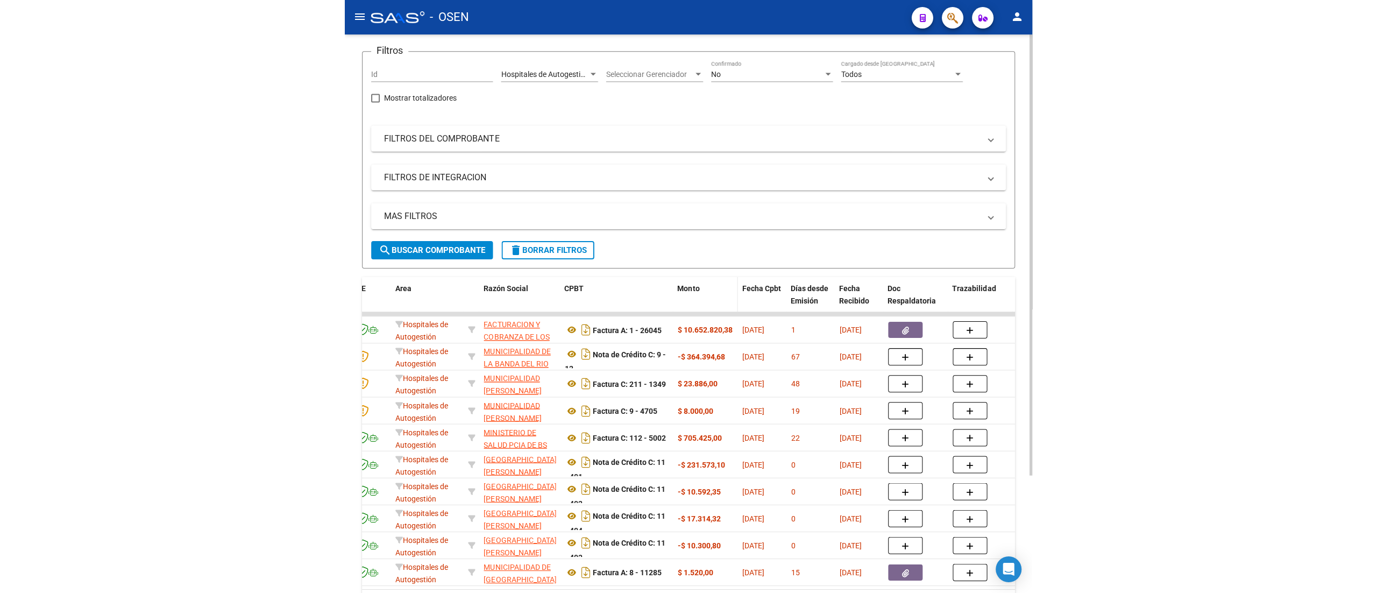
scroll to position [41, 0]
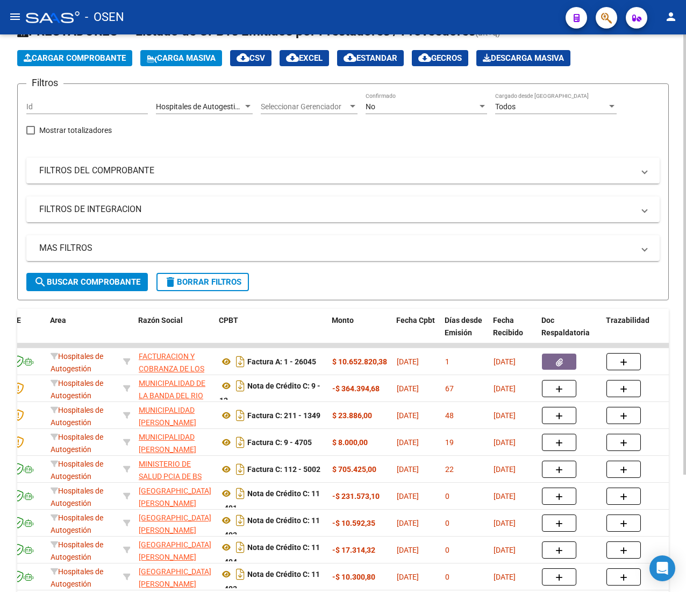
click at [109, 277] on span "search Buscar Comprobante" at bounding box center [87, 282] width 106 height 10
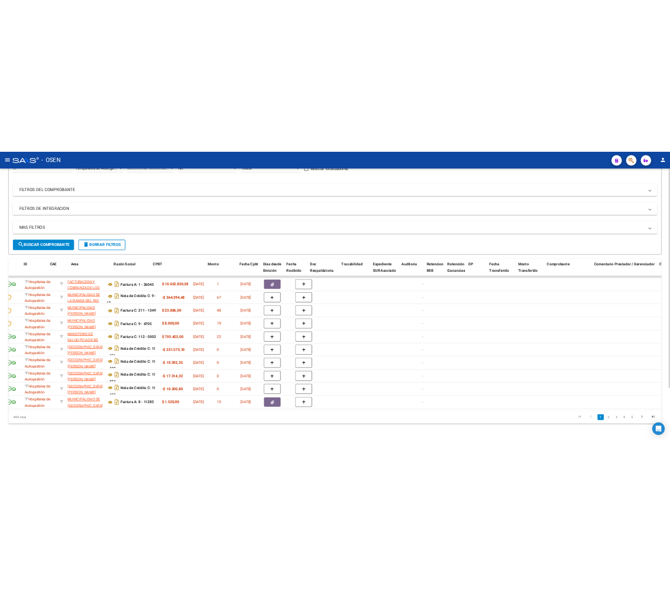
scroll to position [0, 0]
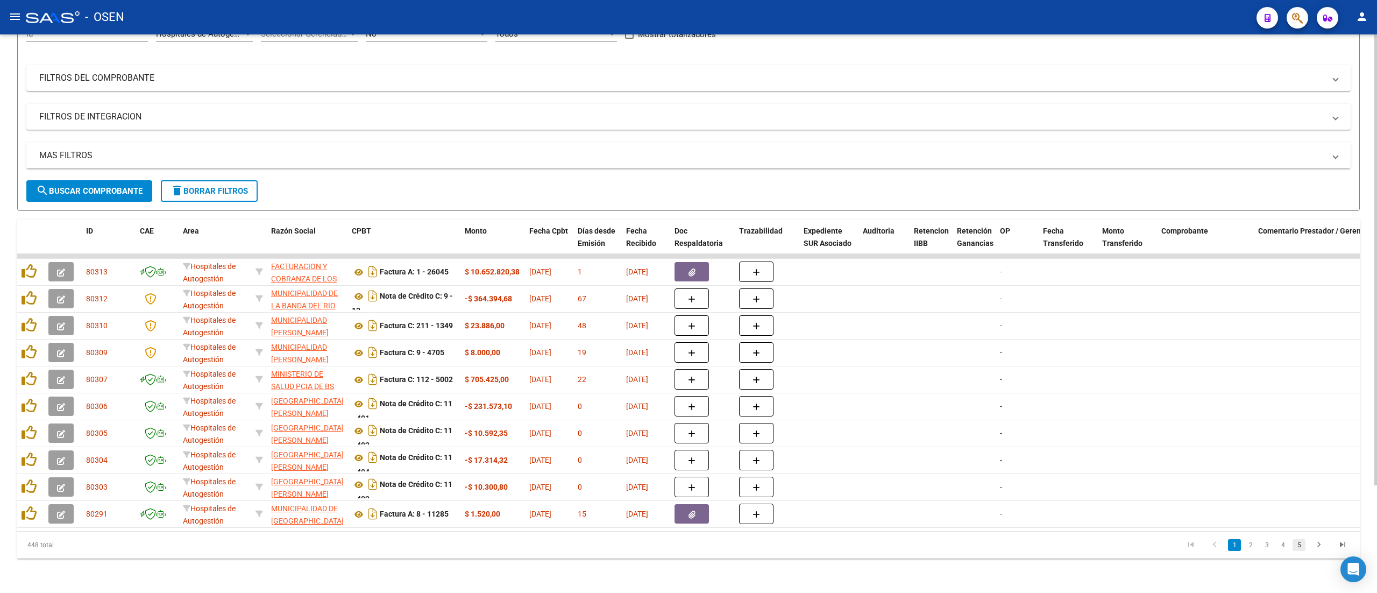
click at [686, 544] on link "5" at bounding box center [1299, 545] width 13 height 12
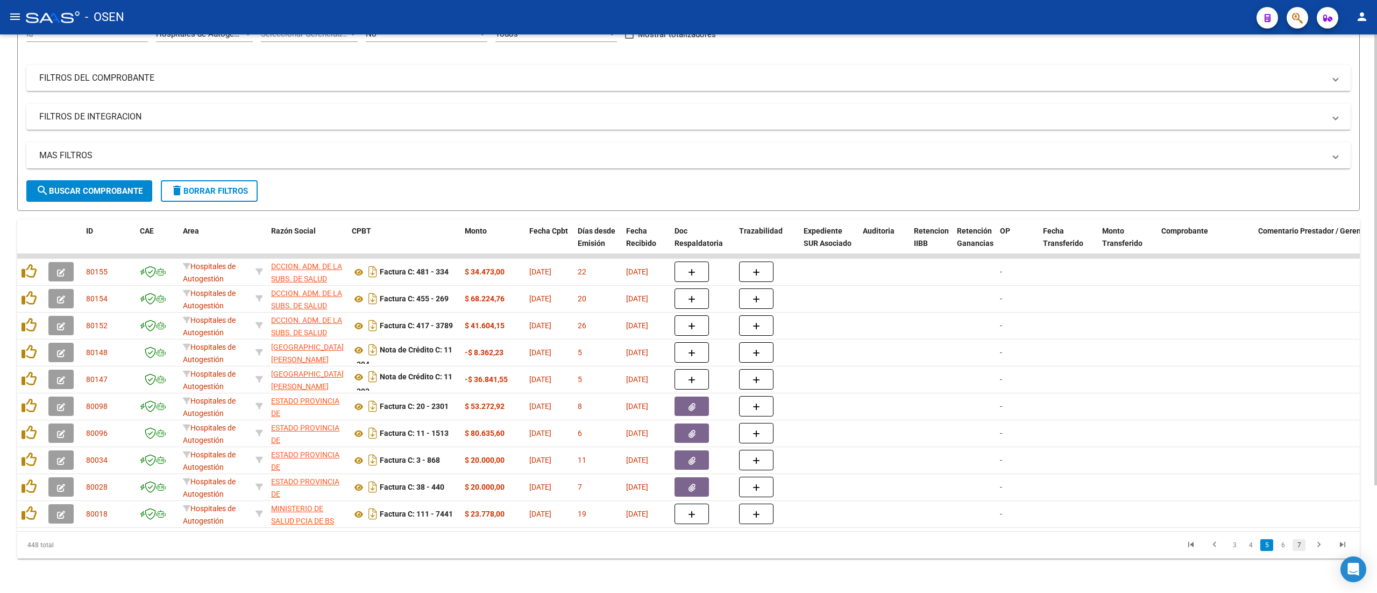
click at [686, 545] on link "7" at bounding box center [1299, 545] width 13 height 12
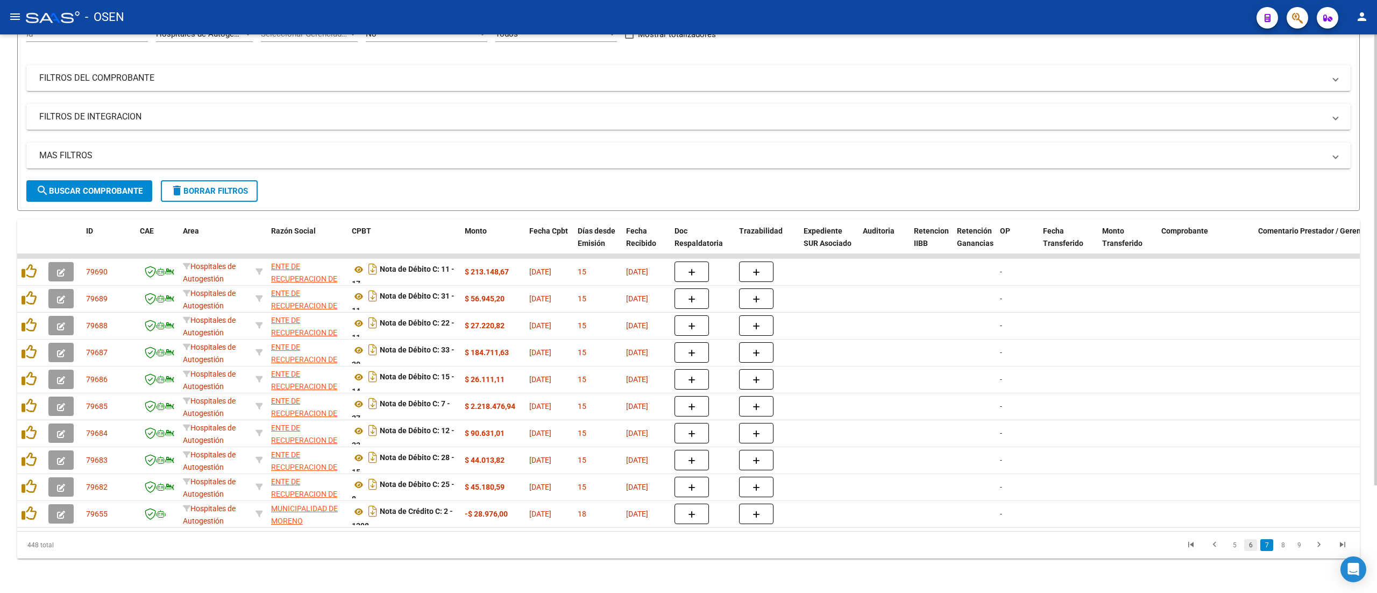
click at [686, 549] on link "6" at bounding box center [1250, 545] width 13 height 12
click at [686, 543] on link "5" at bounding box center [1250, 545] width 13 height 12
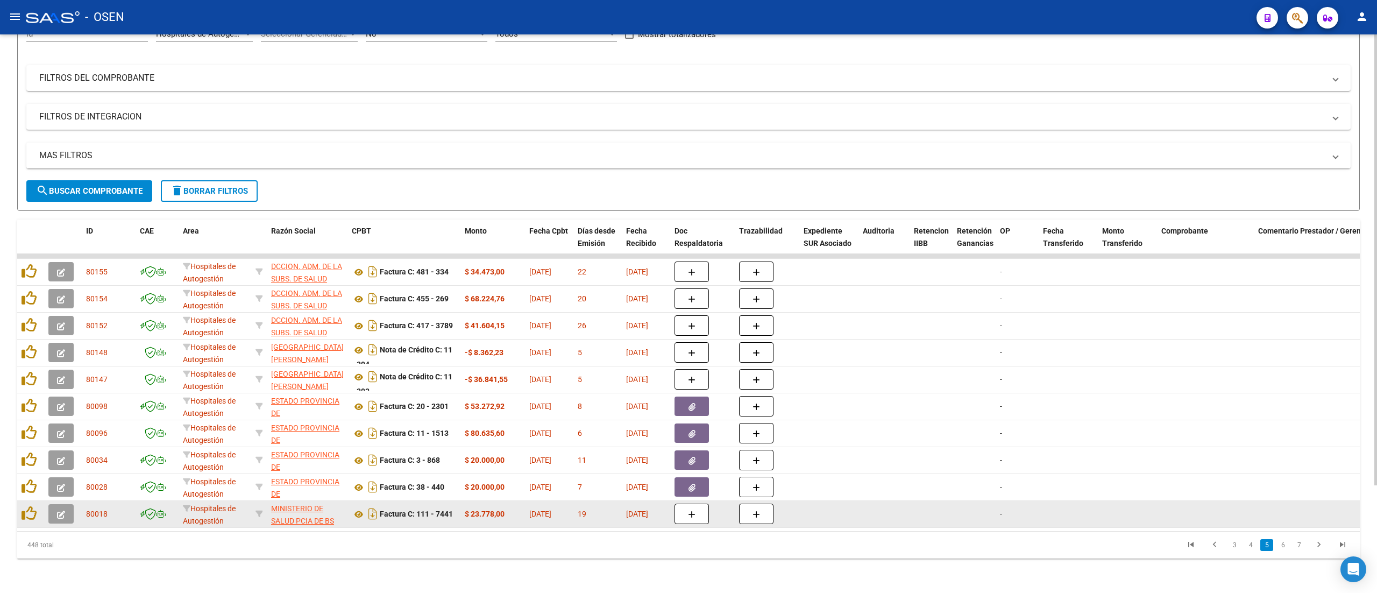
click at [65, 510] on icon "button" at bounding box center [61, 514] width 8 height 8
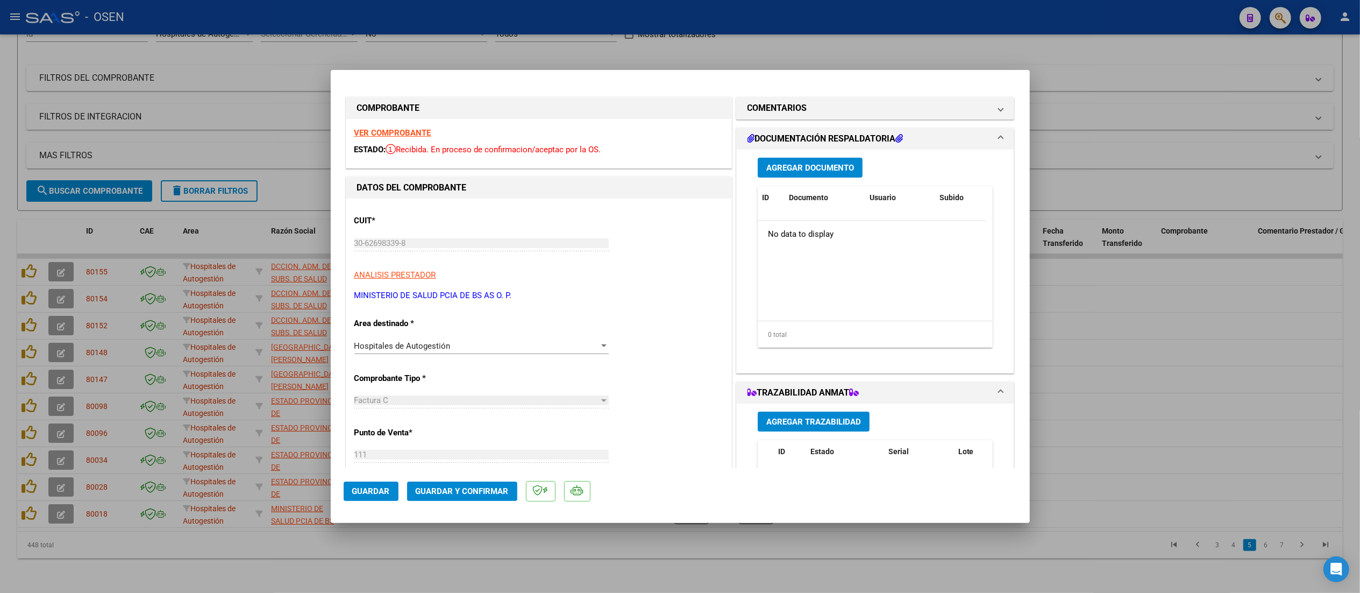
click at [412, 135] on strong "VER COMPROBANTE" at bounding box center [392, 133] width 77 height 10
click at [468, 496] on button "Guardar y Confirmar" at bounding box center [462, 490] width 110 height 19
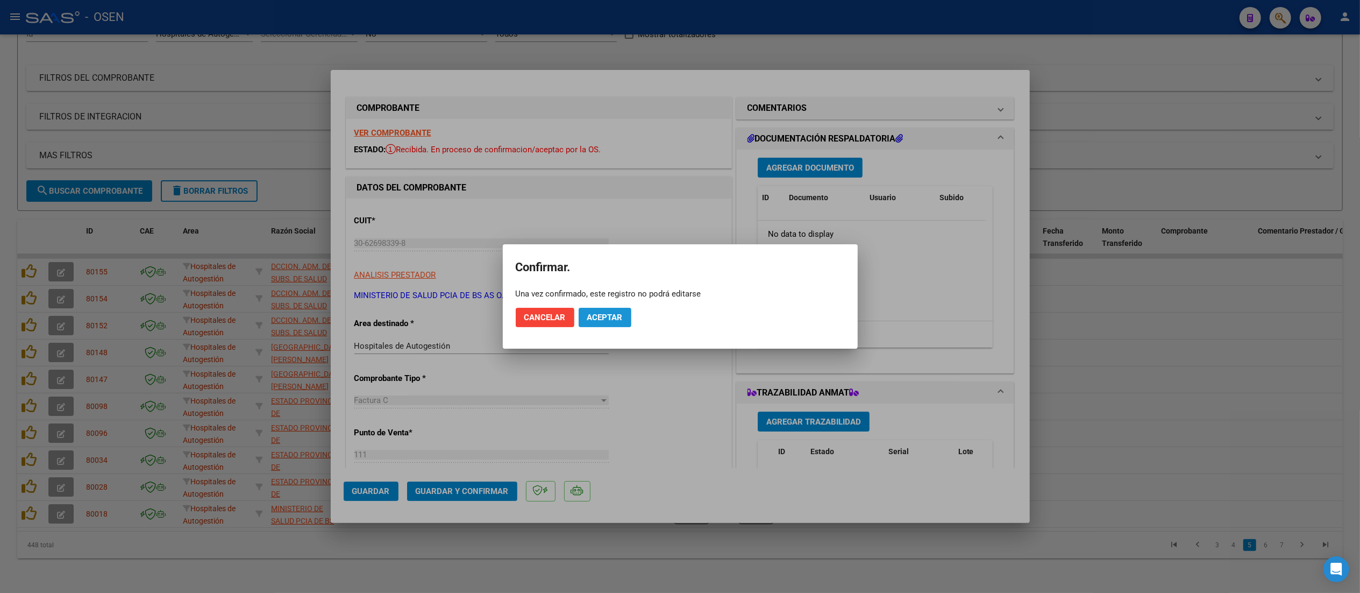
click at [591, 318] on span "Aceptar" at bounding box center [604, 318] width 35 height 10
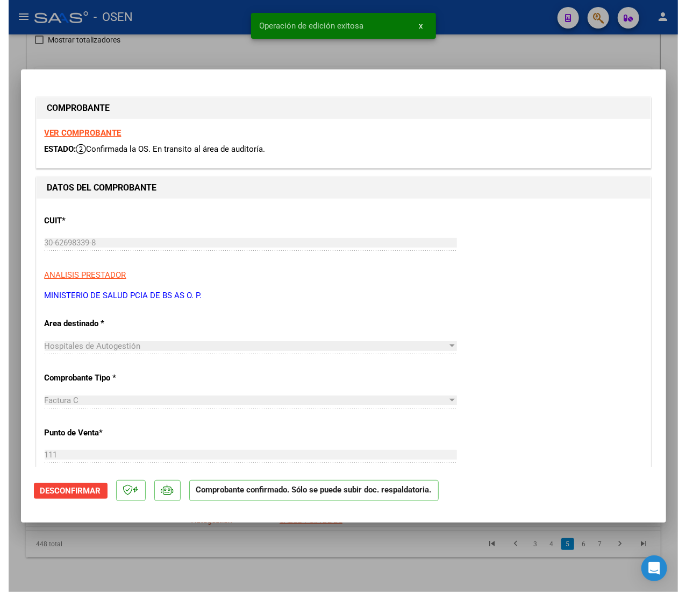
scroll to position [127, 0]
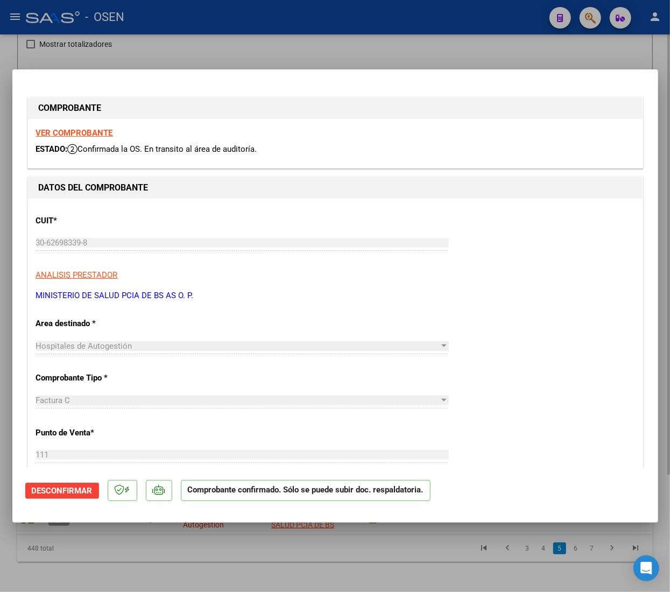
drag, startPoint x: 248, startPoint y: 33, endPoint x: 106, endPoint y: 38, distance: 141.5
click at [247, 33] on div at bounding box center [335, 296] width 670 height 592
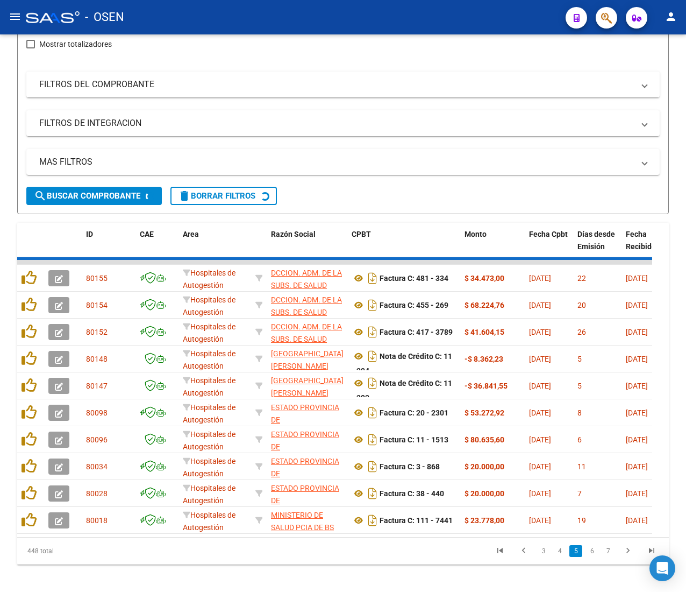
click at [17, 14] on mat-icon "menu" at bounding box center [15, 16] width 13 height 13
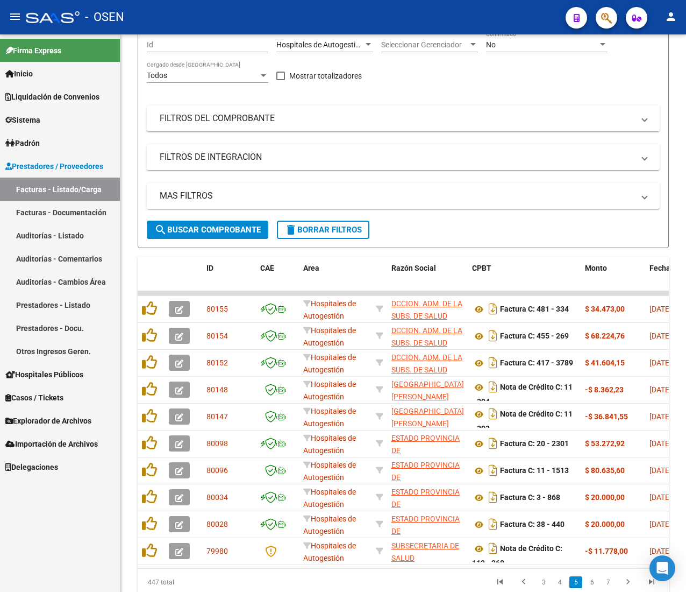
scroll to position [151, 0]
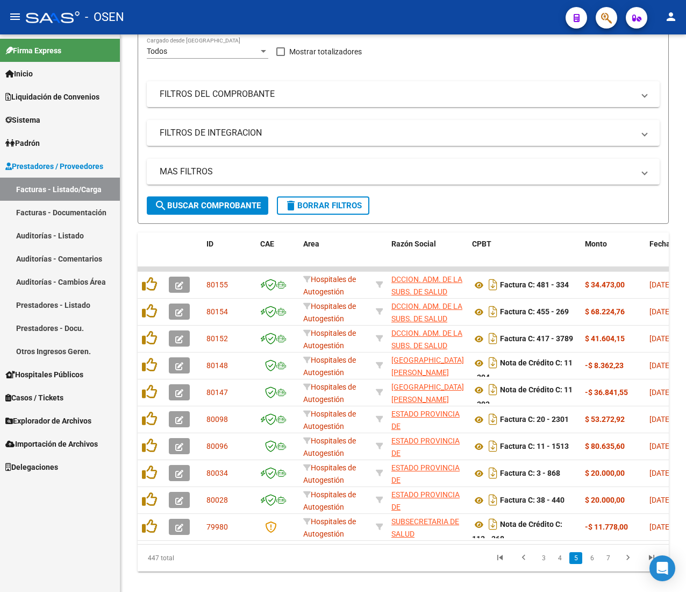
click at [59, 227] on link "Auditorías - Listado" at bounding box center [60, 235] width 120 height 23
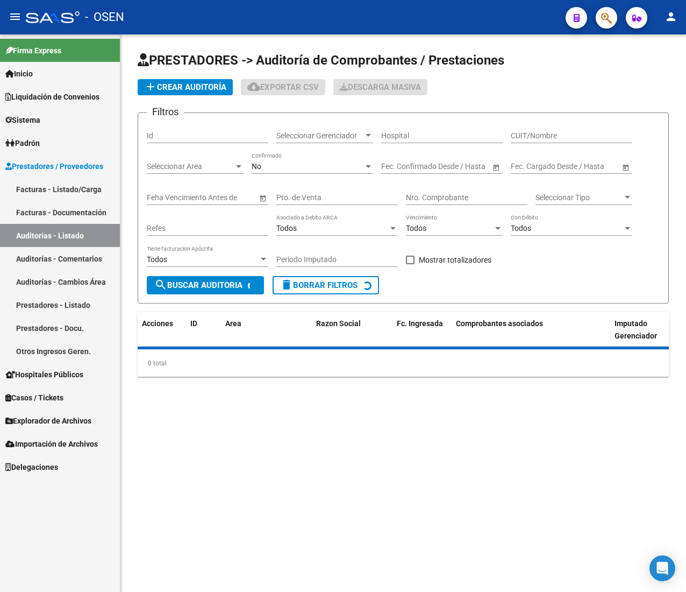
click at [13, 17] on mat-icon "menu" at bounding box center [15, 16] width 13 height 13
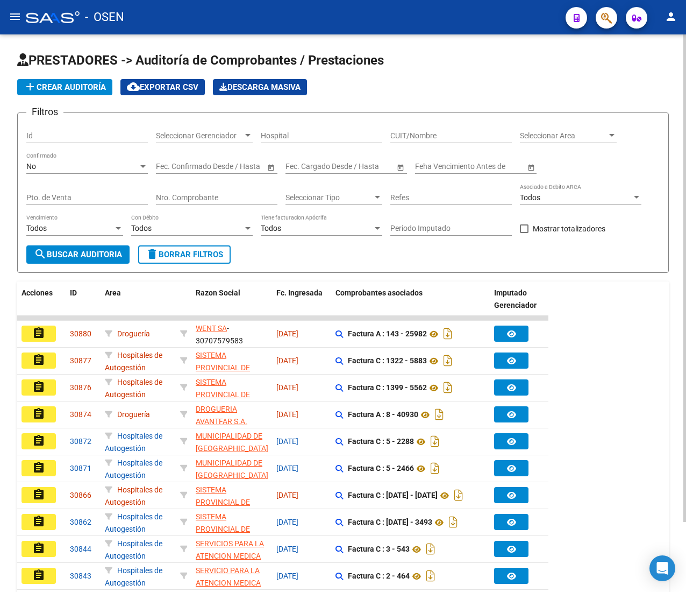
click at [87, 86] on span "add Crear Auditoría" at bounding box center [65, 87] width 82 height 10
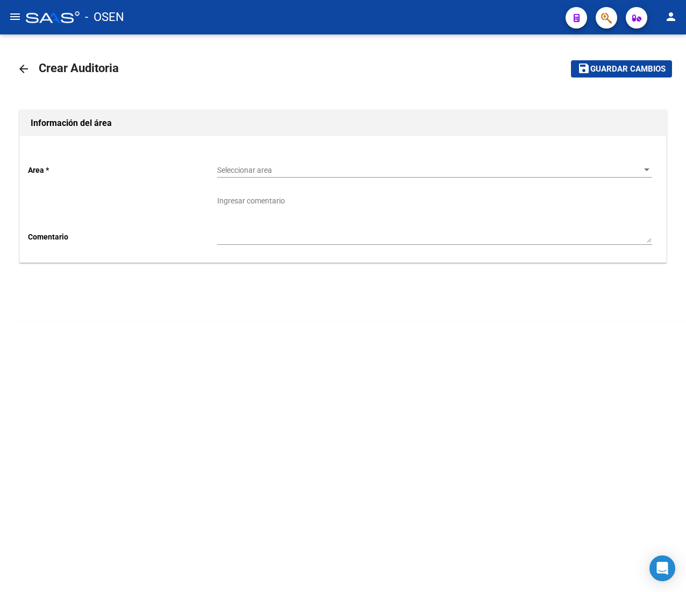
click at [258, 169] on span "Seleccionar area" at bounding box center [429, 170] width 425 height 9
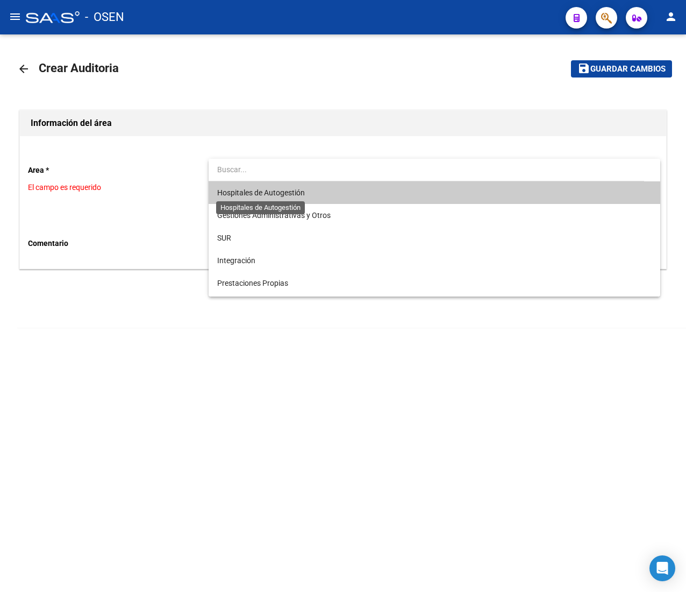
drag, startPoint x: 282, startPoint y: 193, endPoint x: 269, endPoint y: 197, distance: 14.0
click at [280, 193] on span "Hospitales de Autogestión" at bounding box center [261, 192] width 88 height 9
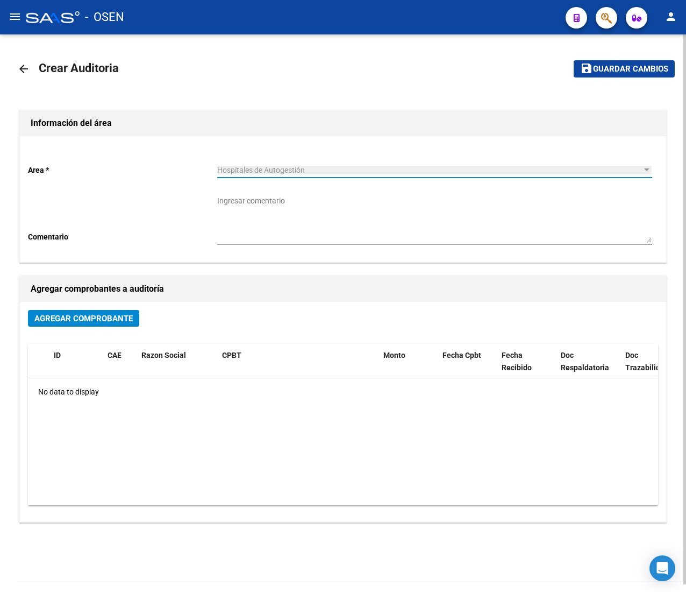
click at [56, 311] on button "Agregar Comprobante" at bounding box center [83, 318] width 111 height 17
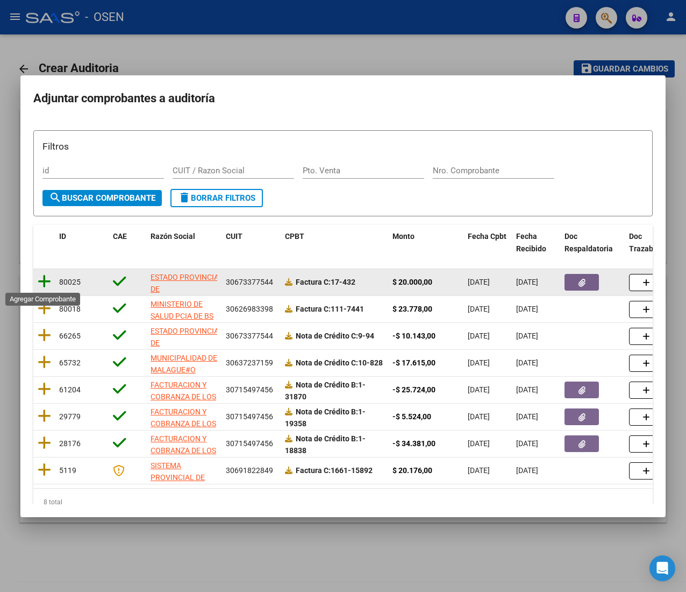
click at [43, 284] on icon at bounding box center [44, 281] width 13 height 15
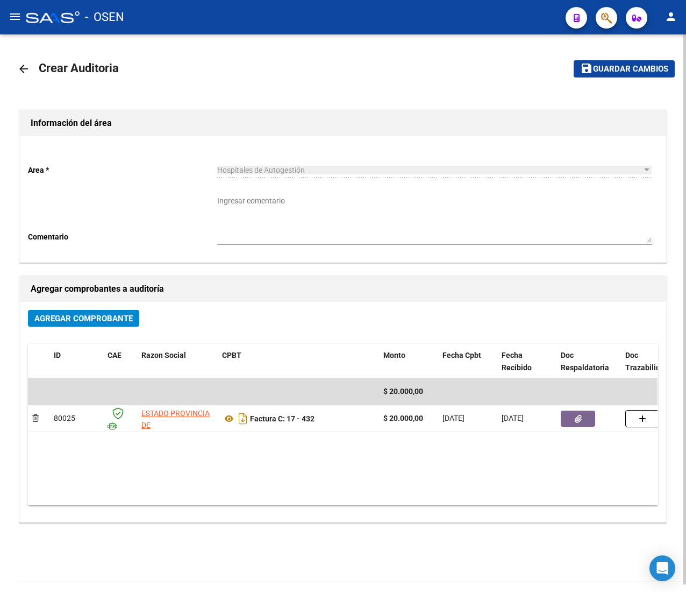
click at [621, 66] on span "Guardar cambios" at bounding box center [630, 70] width 75 height 10
